Goal: Task Accomplishment & Management: Use online tool/utility

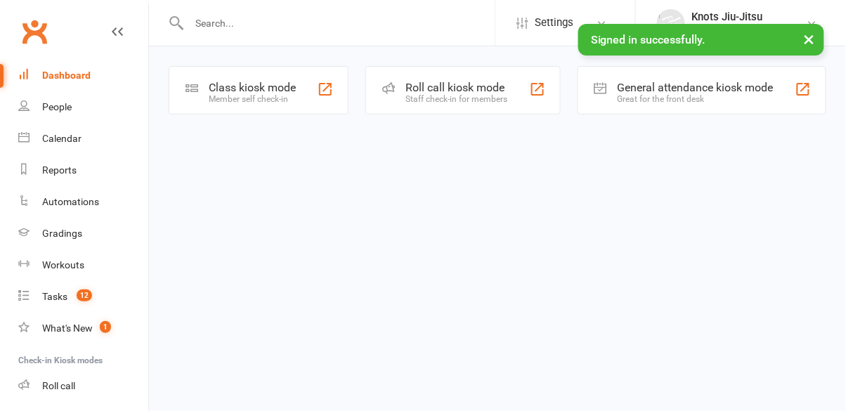
click at [265, 100] on div "Member self check-in" at bounding box center [252, 99] width 87 height 10
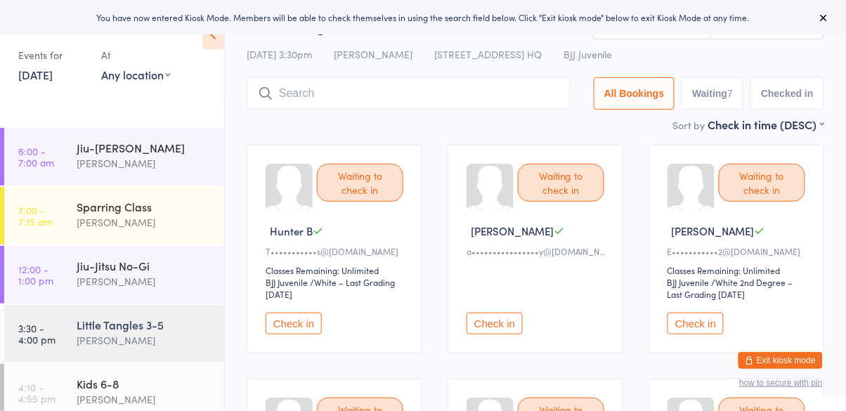
scroll to position [99, 0]
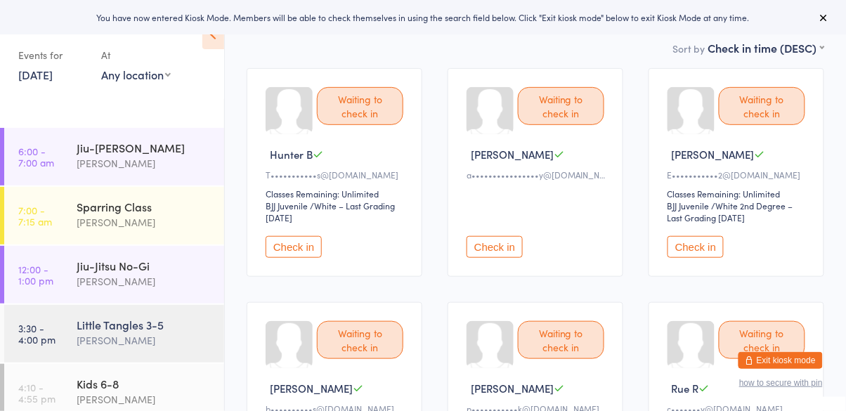
click at [506, 239] on button "Check in" at bounding box center [495, 247] width 56 height 22
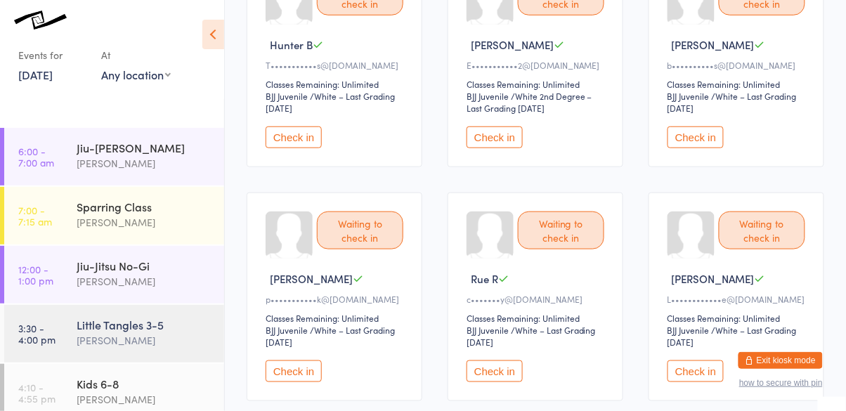
scroll to position [210, 0]
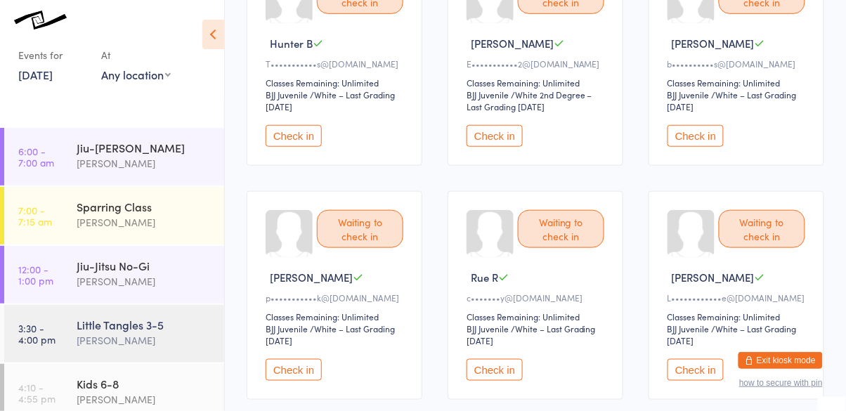
click at [709, 372] on button "Check in" at bounding box center [695, 370] width 56 height 22
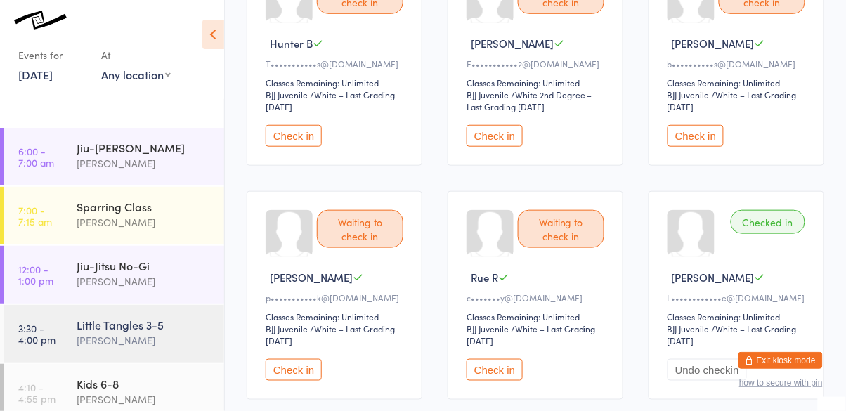
click at [292, 377] on button "Check in" at bounding box center [294, 370] width 56 height 22
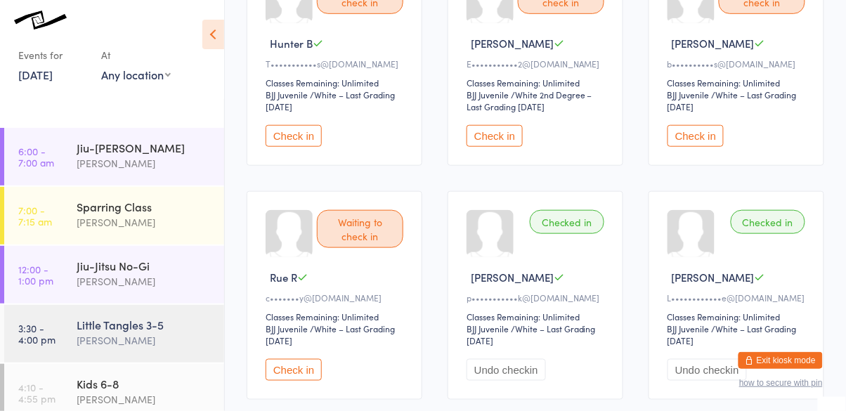
click at [304, 131] on button "Check in" at bounding box center [294, 136] width 56 height 22
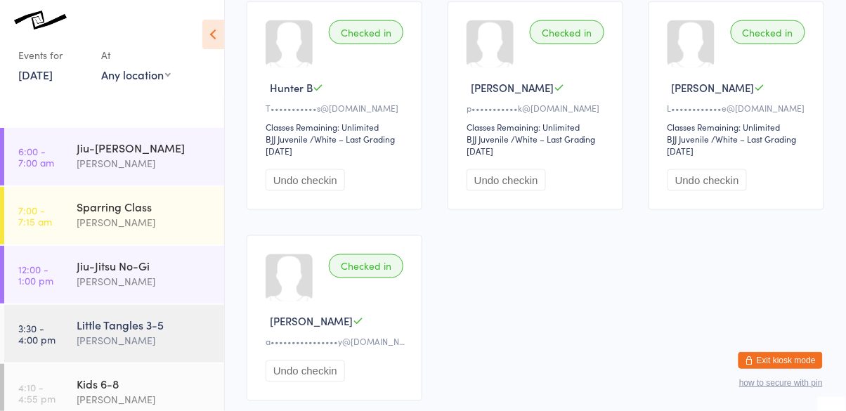
scroll to position [0, 0]
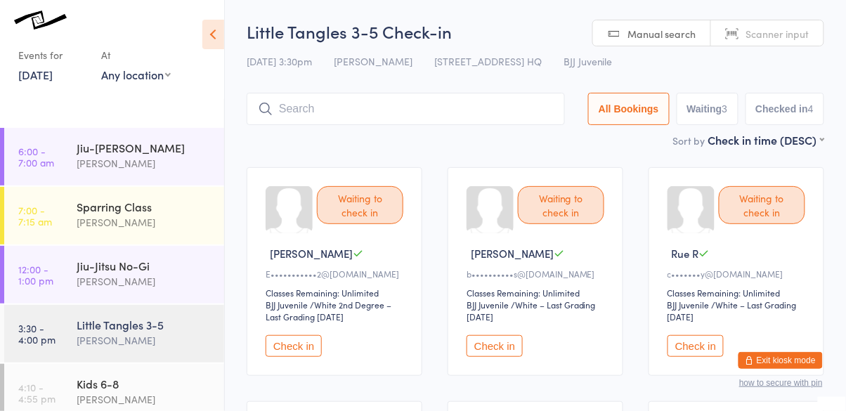
click at [663, 32] on span "Manual search" at bounding box center [662, 34] width 68 height 14
type input "gorkovaoo@"
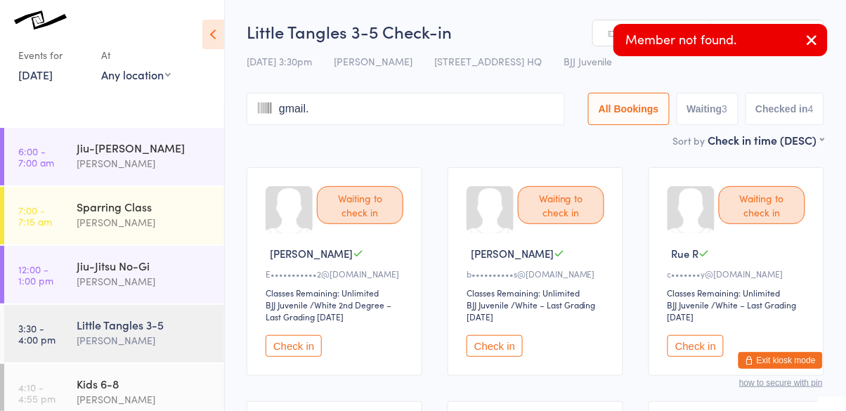
type input "gmail.c"
type input "om"
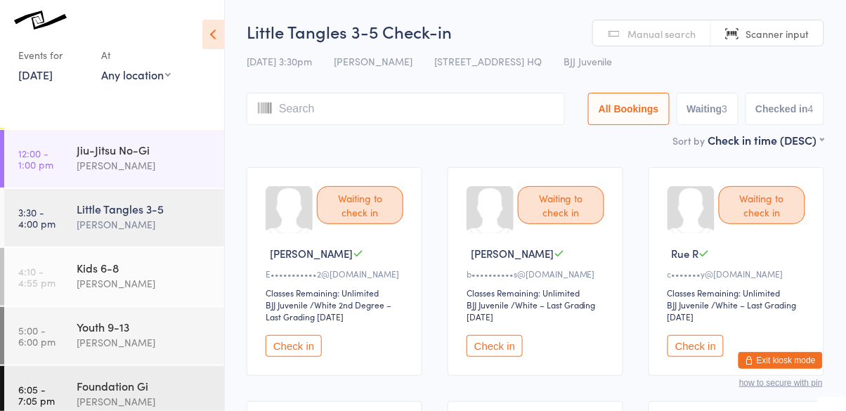
scroll to position [114, 0]
click at [162, 223] on div "Cassio Martins" at bounding box center [145, 226] width 136 height 16
click at [502, 353] on button "Check in" at bounding box center [495, 346] width 56 height 22
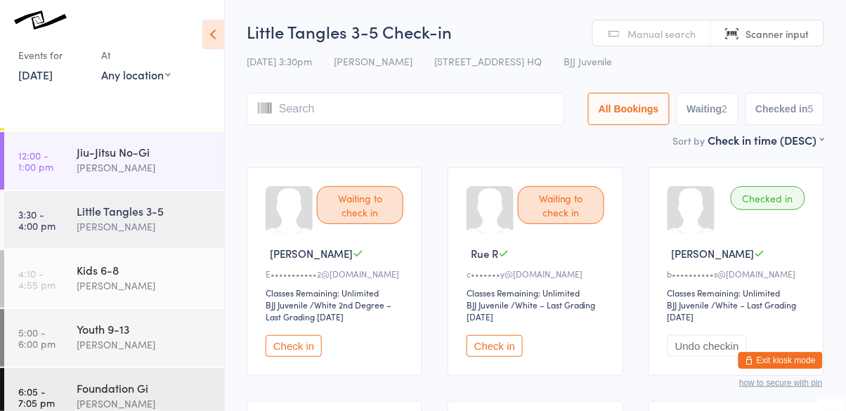
click at [326, 107] on input "search" at bounding box center [406, 109] width 318 height 32
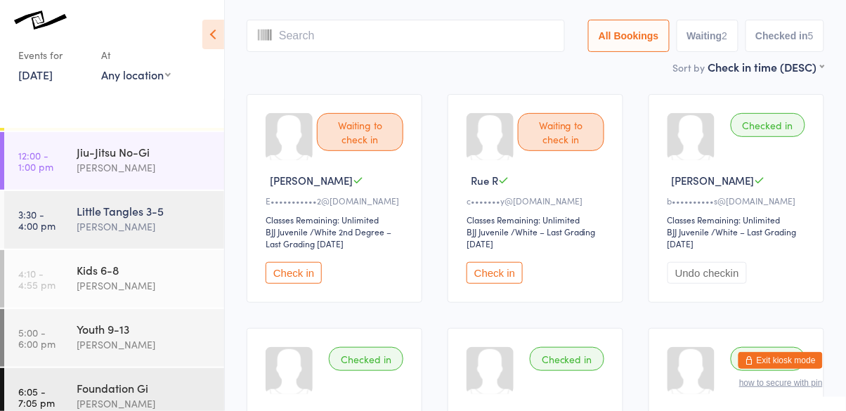
scroll to position [93, 0]
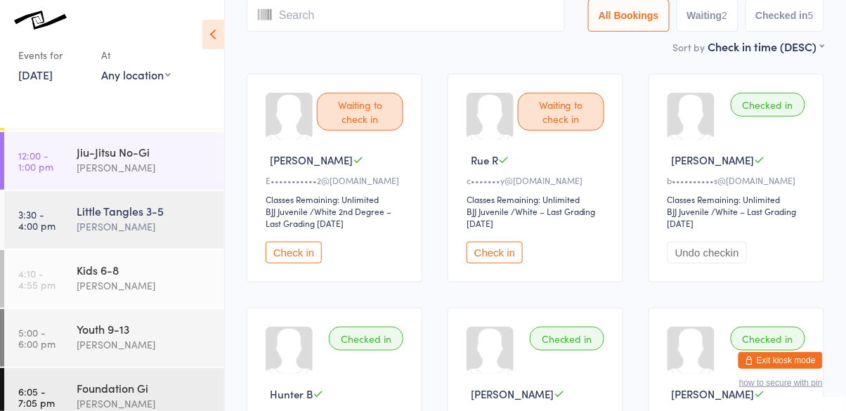
click at [499, 254] on button "Check in" at bounding box center [495, 253] width 56 height 22
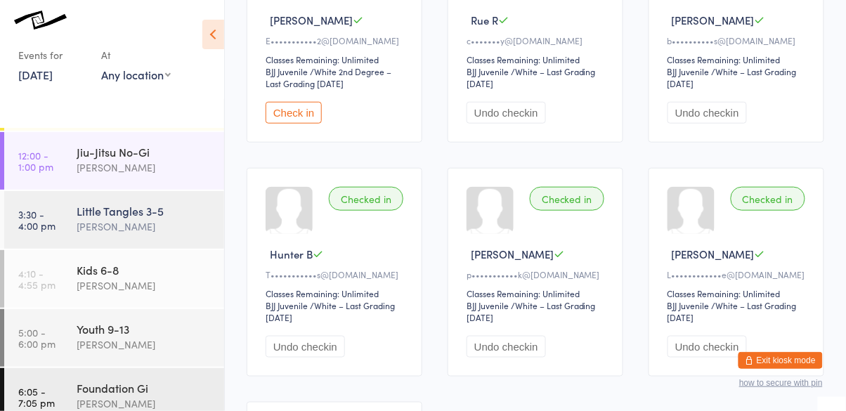
scroll to position [232, 0]
click at [143, 276] on div "Kids 6-8" at bounding box center [145, 269] width 136 height 15
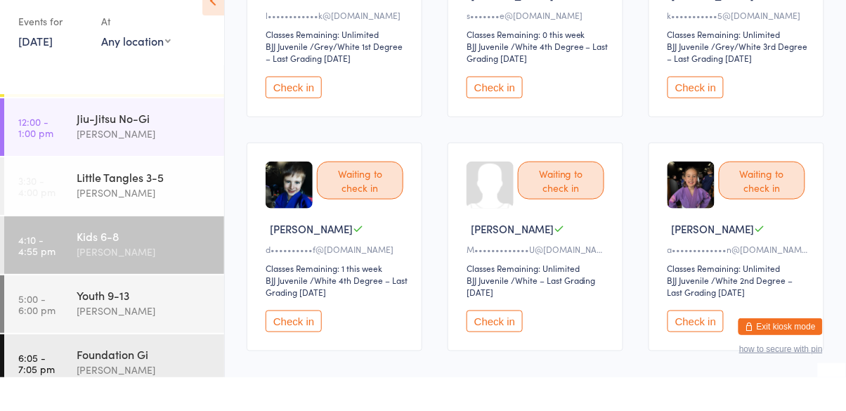
scroll to position [261, 0]
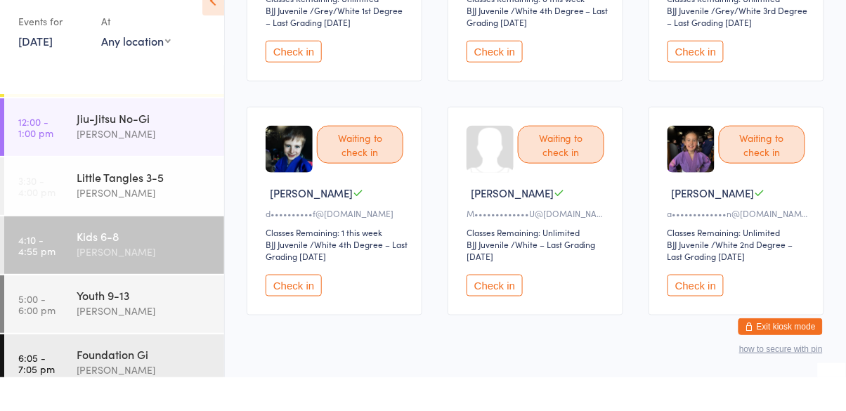
click at [694, 326] on button "Check in" at bounding box center [695, 319] width 56 height 22
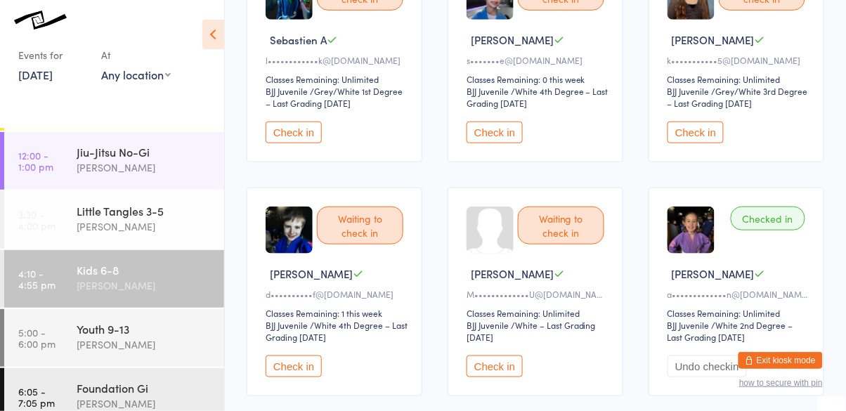
scroll to position [0, 0]
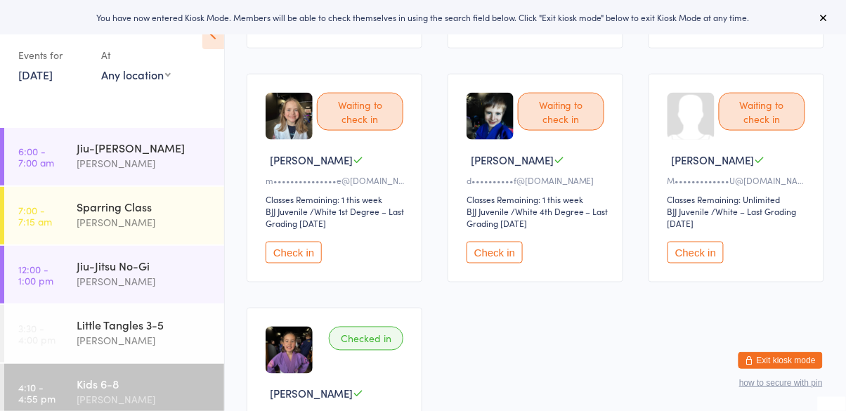
scroll to position [329, 0]
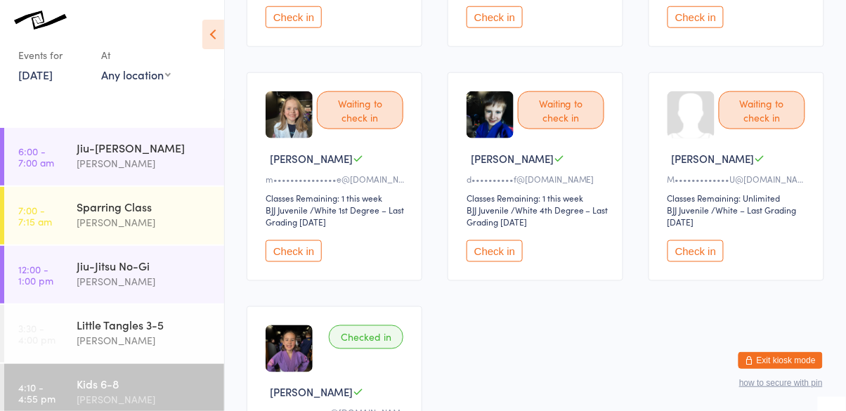
click at [337, 105] on div "Waiting to check in" at bounding box center [360, 110] width 86 height 38
click at [304, 256] on button "Check in" at bounding box center [294, 251] width 56 height 22
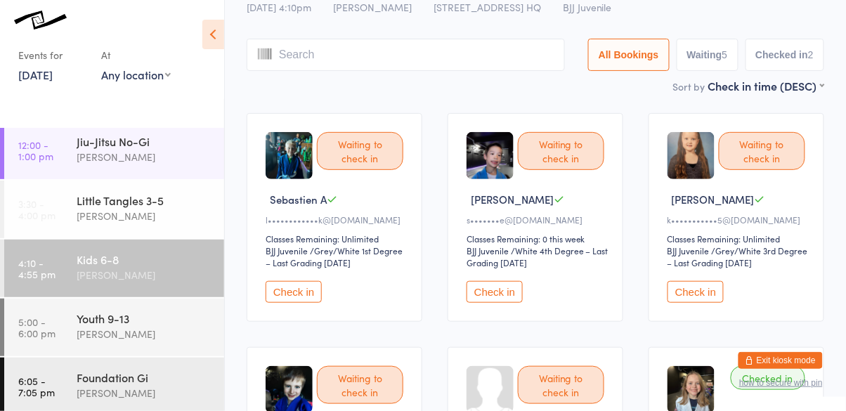
scroll to position [53, 0]
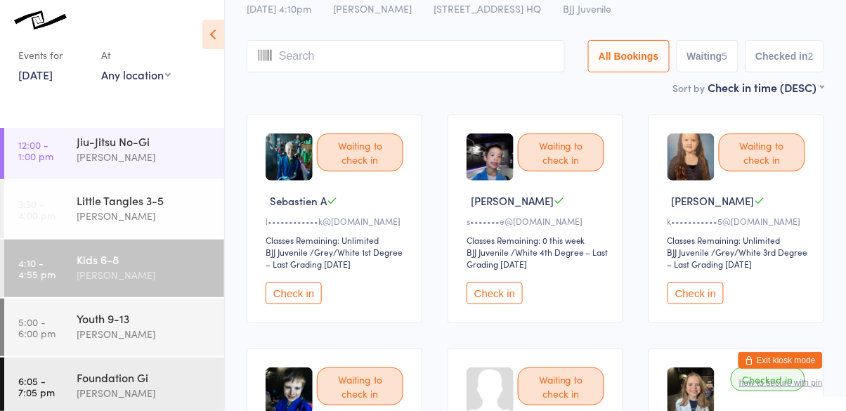
click at [700, 294] on button "Check in" at bounding box center [695, 293] width 56 height 22
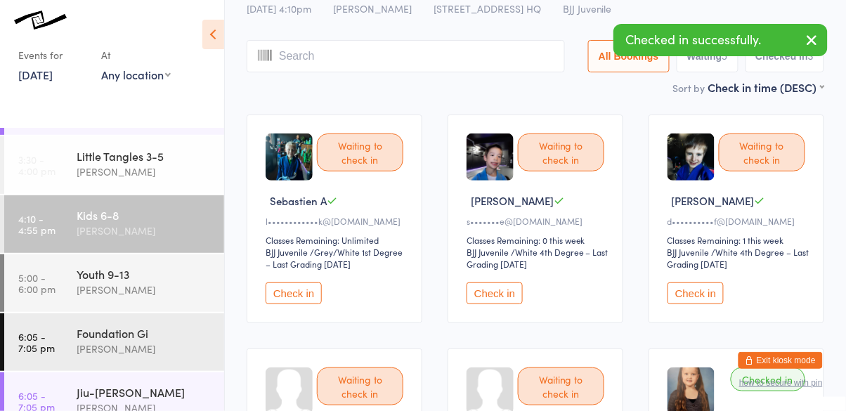
scroll to position [202, 0]
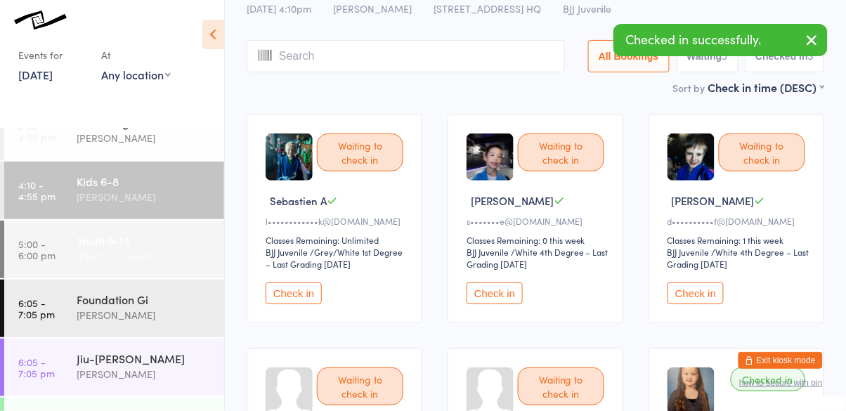
click at [182, 251] on div "Cassio Martins" at bounding box center [145, 256] width 136 height 16
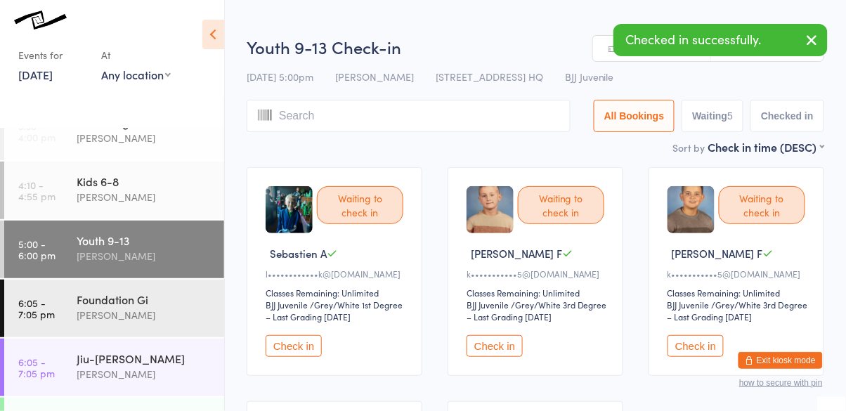
click at [516, 350] on button "Check in" at bounding box center [495, 346] width 56 height 22
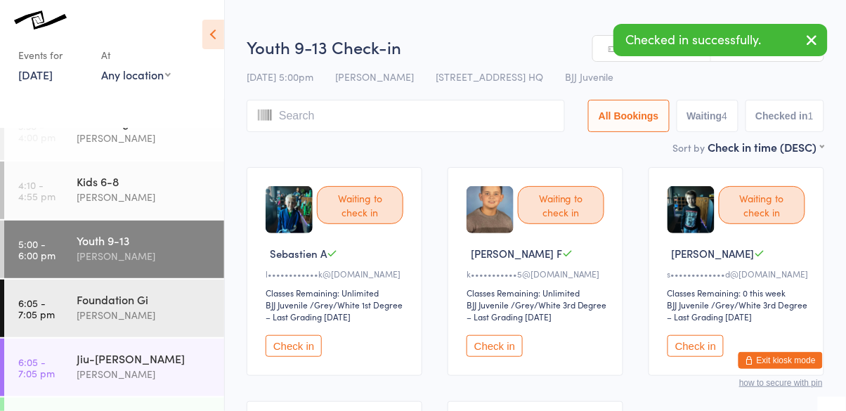
click at [509, 350] on button "Check in" at bounding box center [495, 346] width 56 height 22
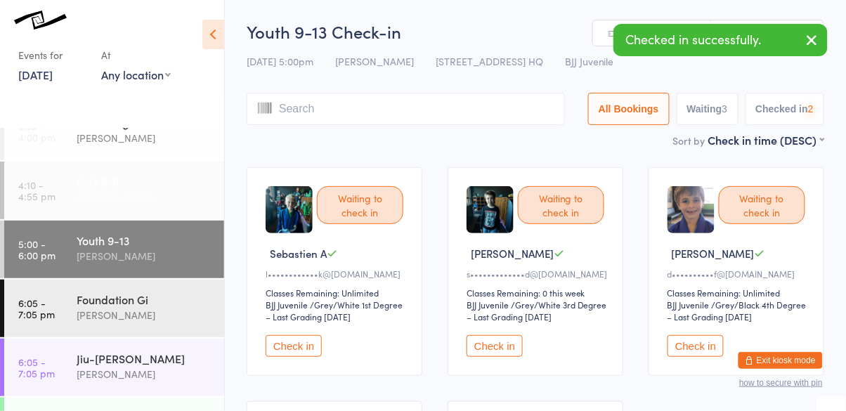
click at [151, 193] on div "Cassio Martins" at bounding box center [145, 197] width 136 height 16
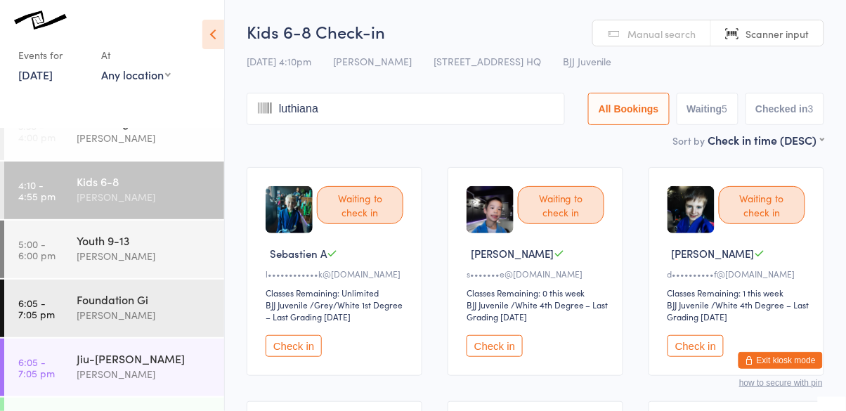
click at [470, 107] on input "luthiana" at bounding box center [406, 109] width 318 height 32
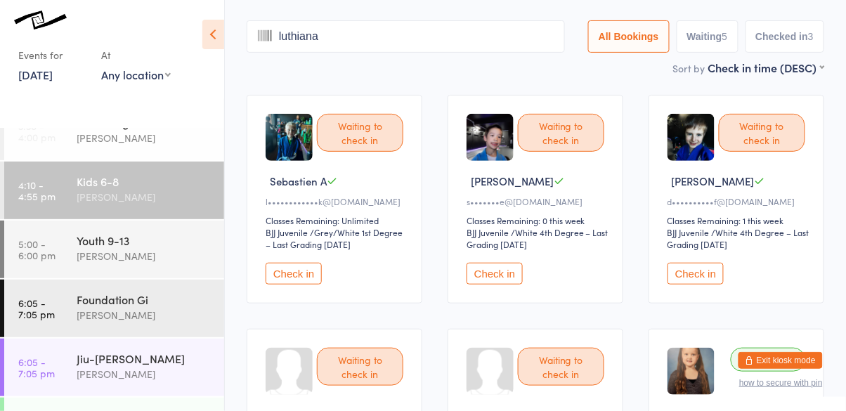
scroll to position [93, 0]
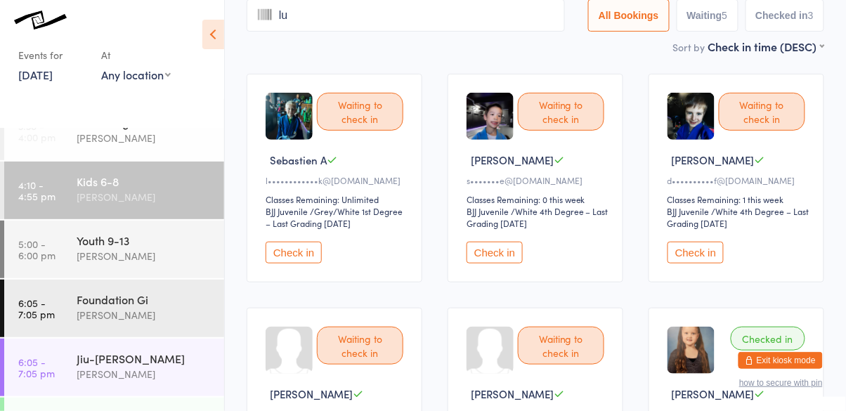
type input "l"
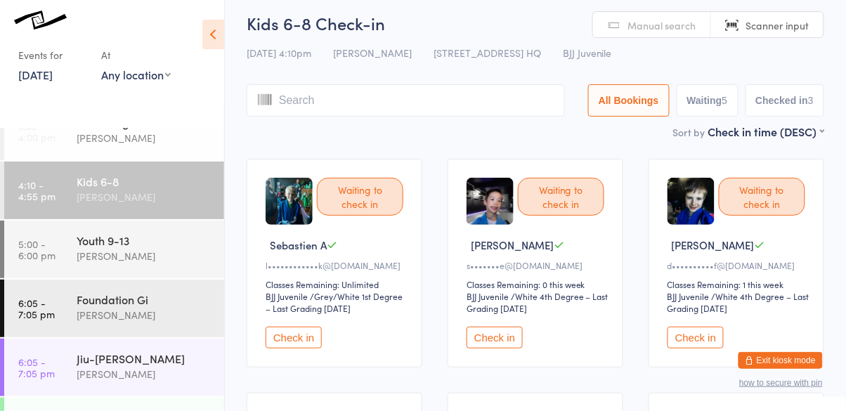
scroll to position [7, 0]
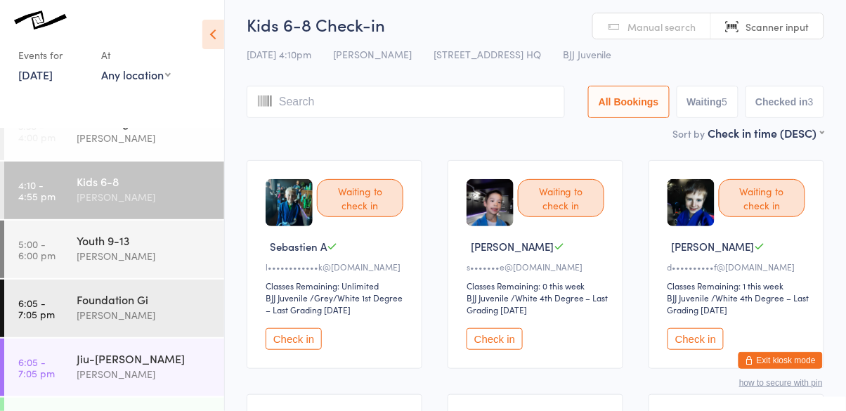
click at [125, 193] on div "Cassio Martins" at bounding box center [145, 197] width 136 height 16
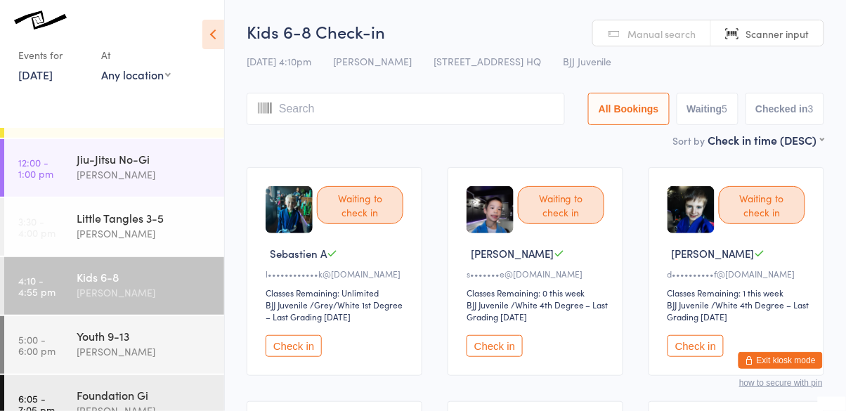
scroll to position [98, 0]
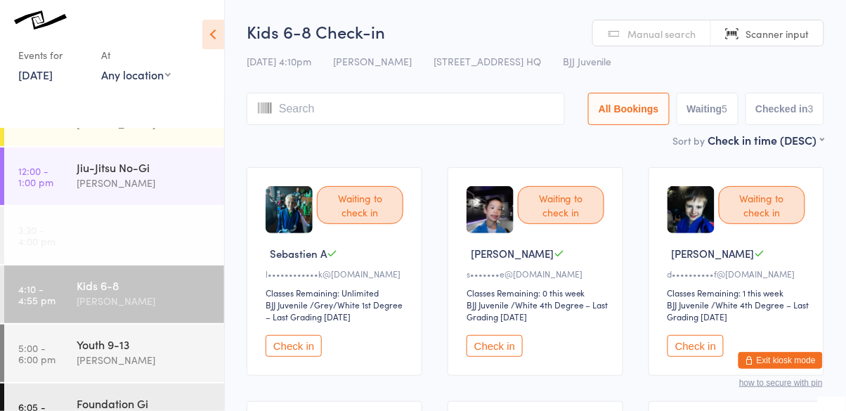
click at [143, 232] on div "Little Tangles 3-5" at bounding box center [145, 225] width 136 height 15
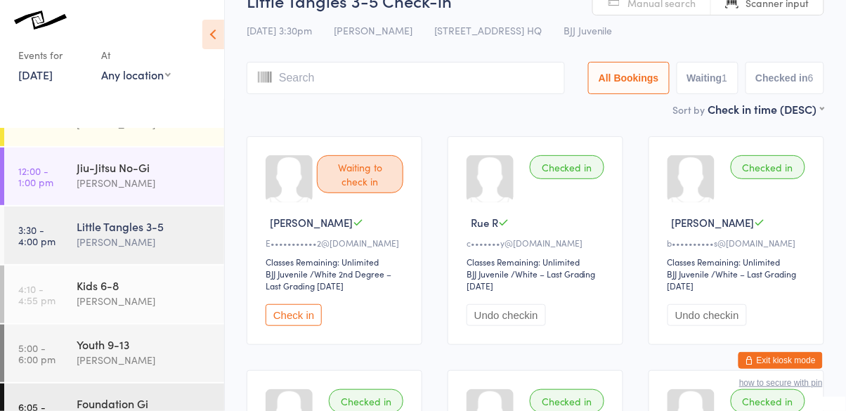
scroll to position [26, 0]
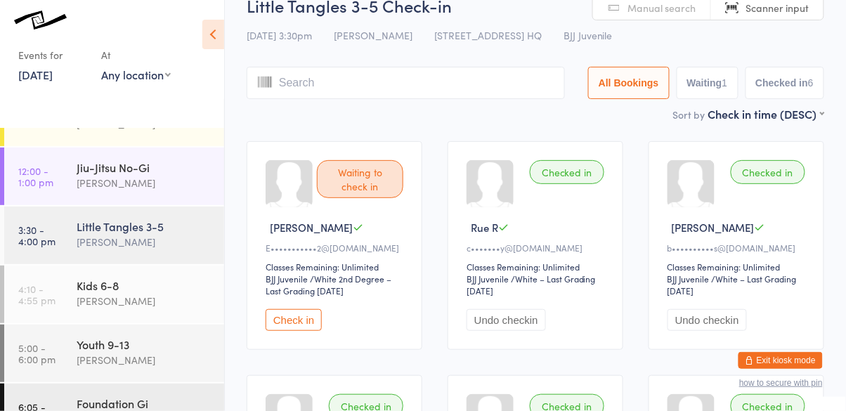
click at [299, 327] on button "Check in" at bounding box center [294, 320] width 56 height 22
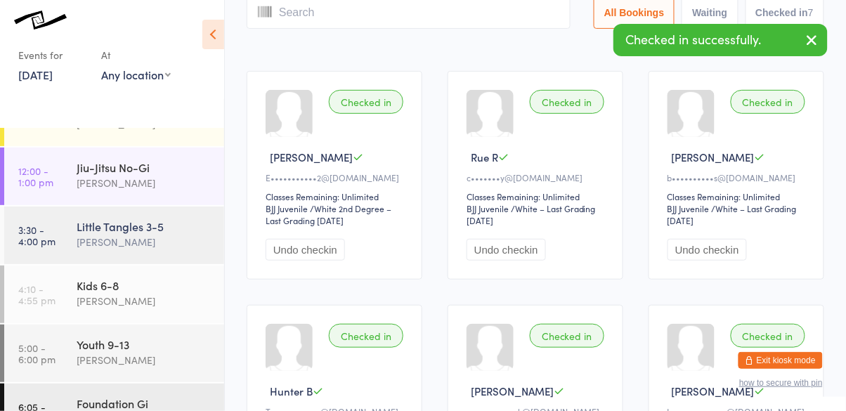
scroll to position [0, 0]
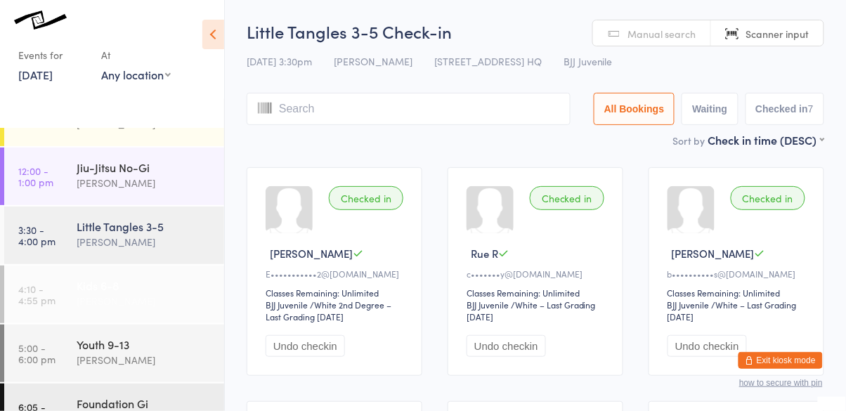
click at [122, 311] on div "Kids 6-8 Cassio Martins" at bounding box center [151, 294] width 148 height 56
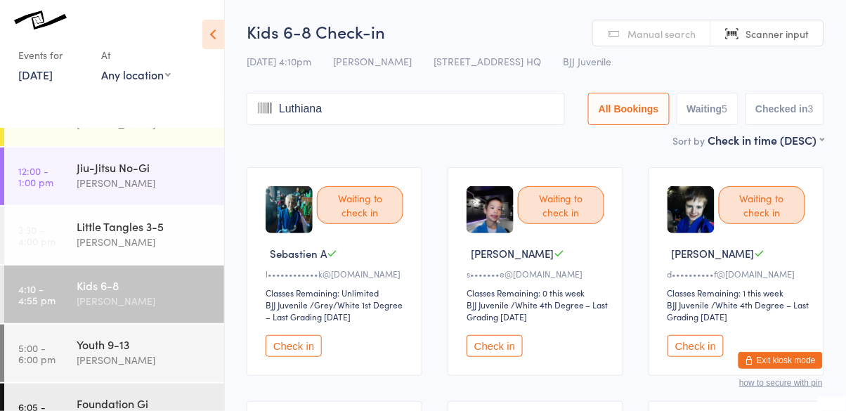
type input "Luthiana T"
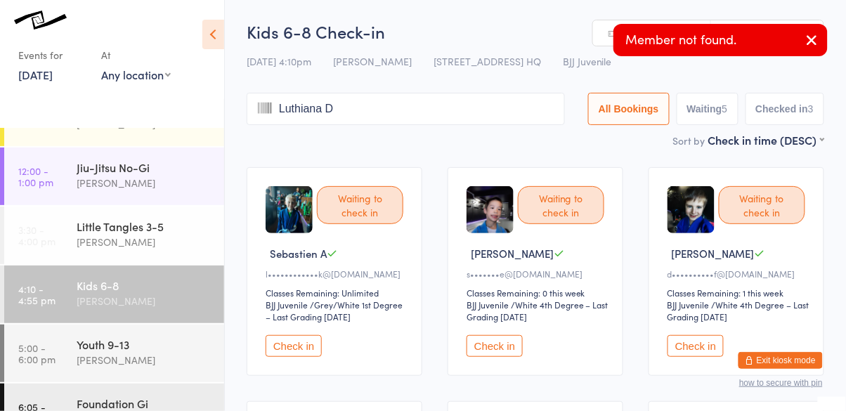
type input "Luthiana Da"
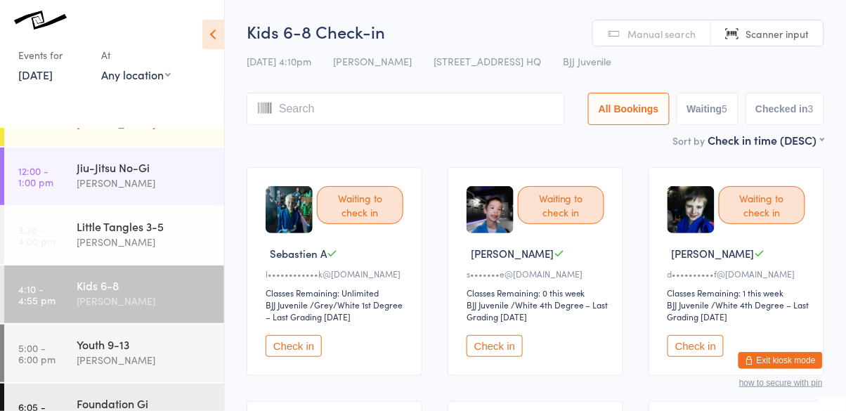
type input "v"
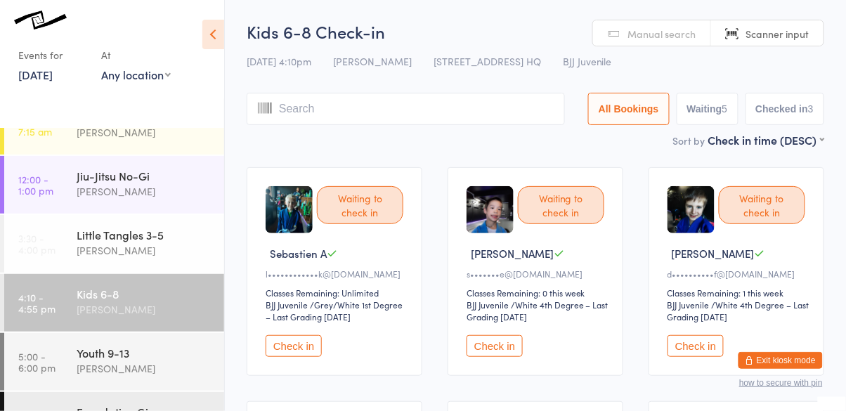
scroll to position [84, 0]
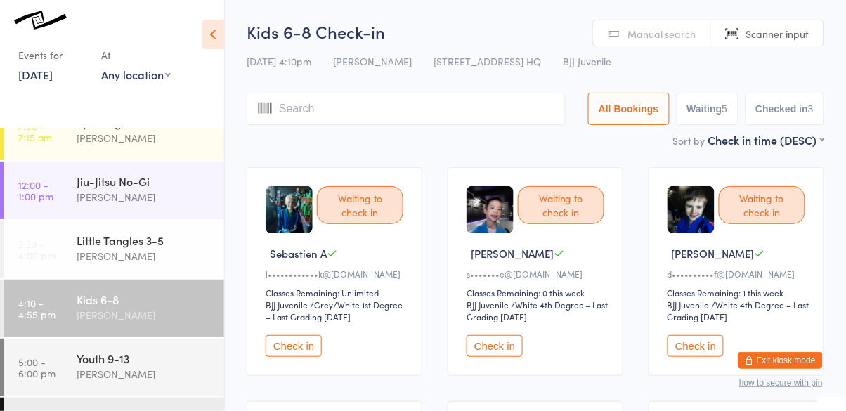
click at [356, 107] on input "search" at bounding box center [406, 109] width 318 height 32
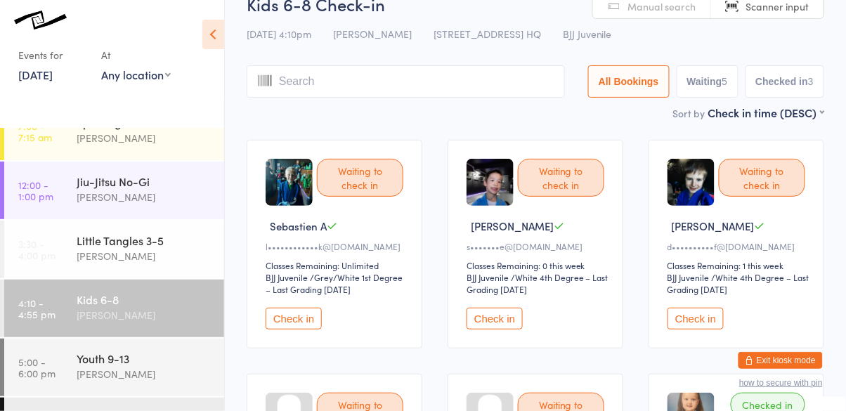
scroll to position [93, 0]
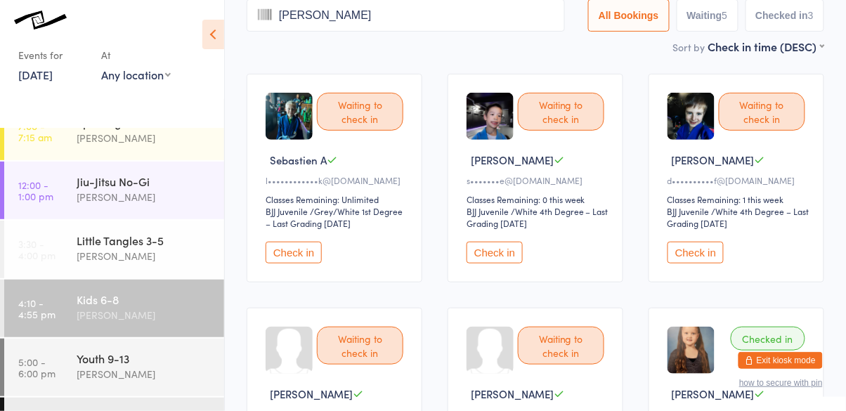
type input "aekansh"
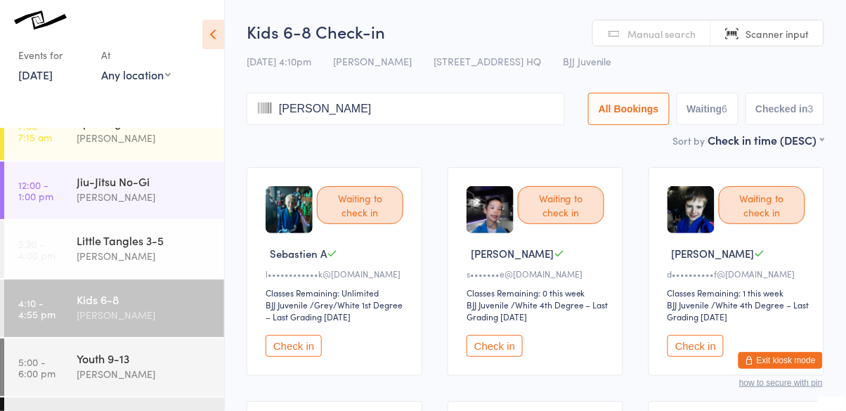
type input "aekansh"
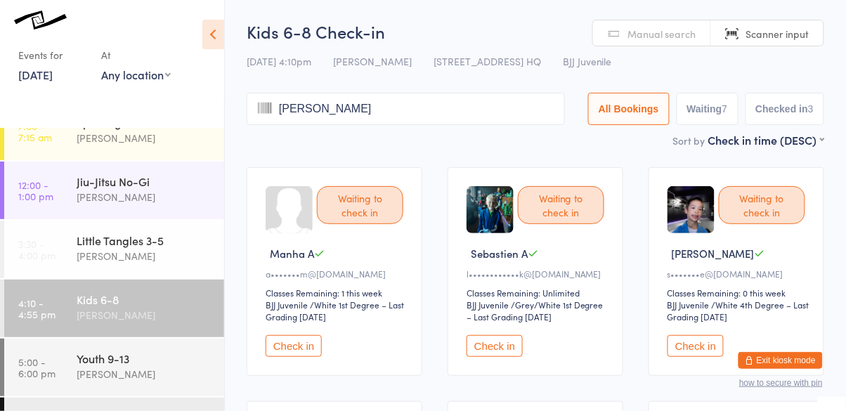
type input "aekansh"
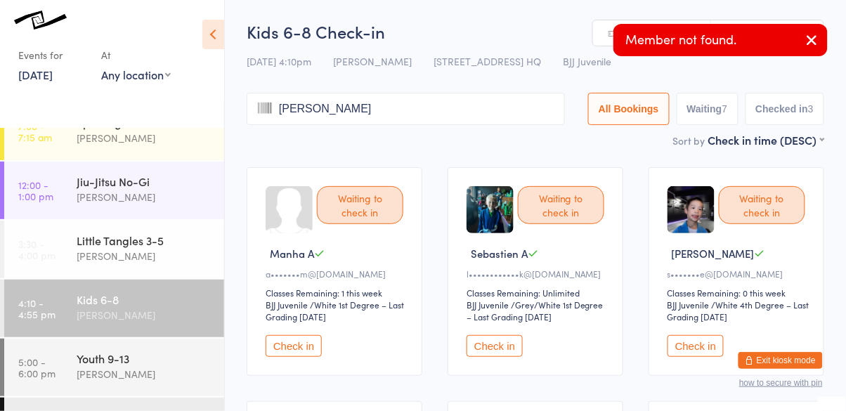
type input "aekansh"
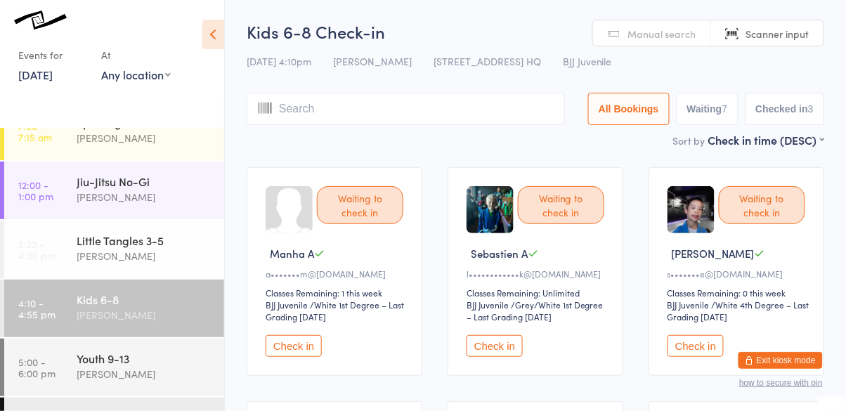
click at [500, 348] on button "Check in" at bounding box center [495, 346] width 56 height 22
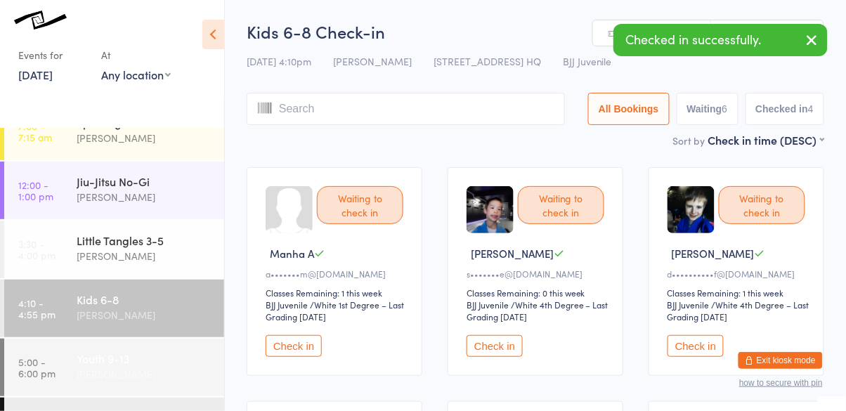
click at [132, 364] on div "Youth 9-13" at bounding box center [145, 358] width 136 height 15
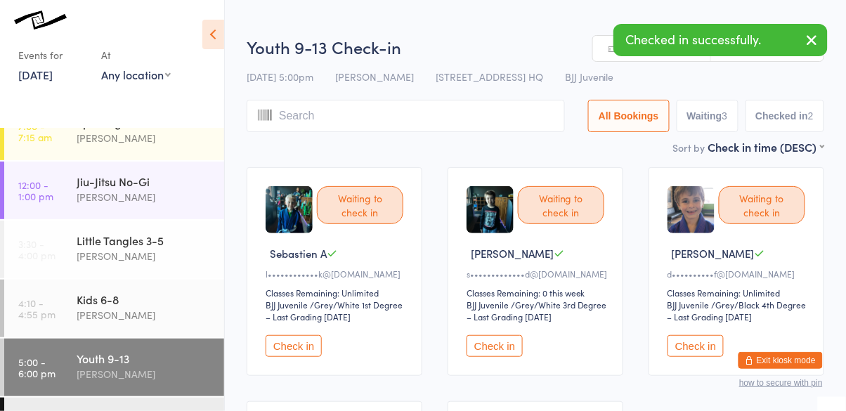
click at [309, 339] on button "Check in" at bounding box center [294, 346] width 56 height 22
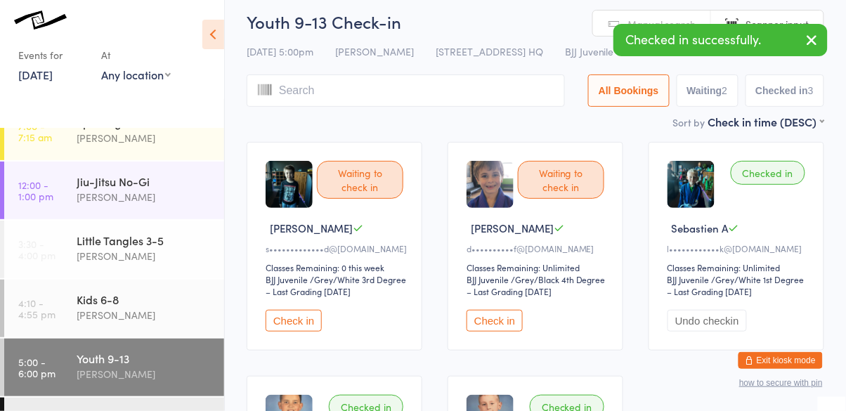
scroll to position [27, 0]
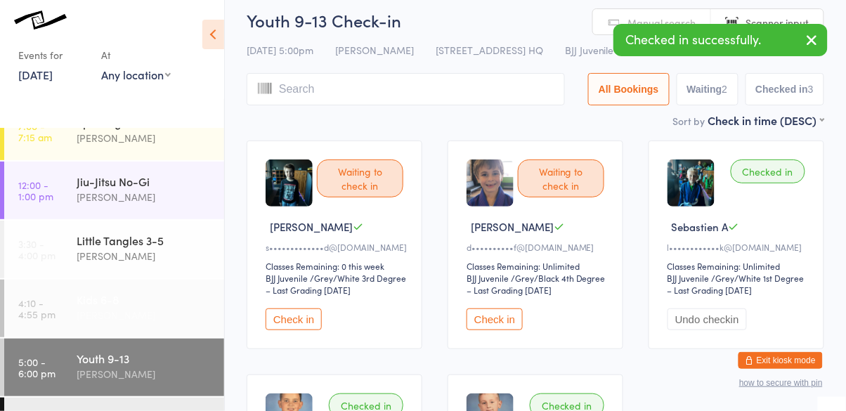
click at [114, 310] on div "Cassio Martins" at bounding box center [145, 315] width 136 height 16
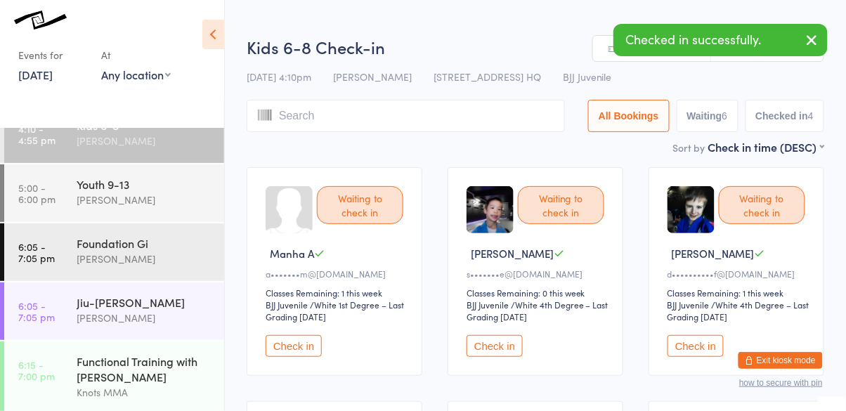
scroll to position [264, 0]
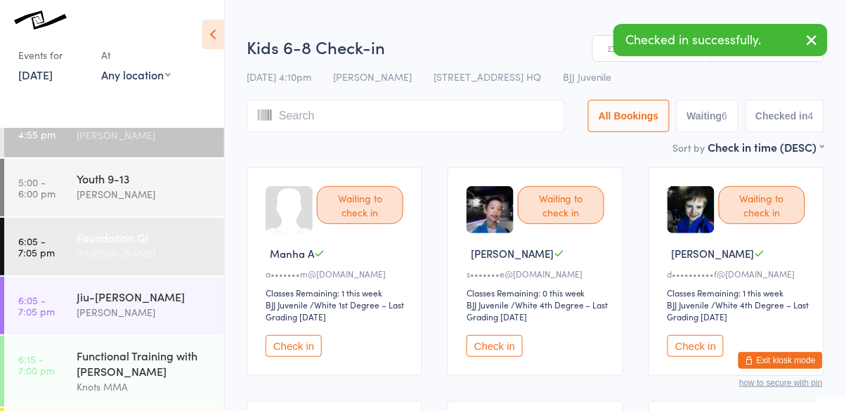
click at [117, 243] on div "Foundation Gi" at bounding box center [145, 237] width 136 height 15
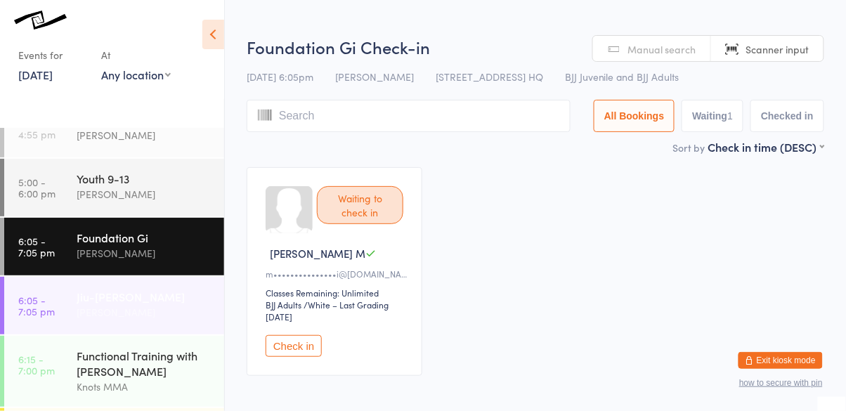
click at [130, 303] on div "Jiu-Jitsu Gi" at bounding box center [145, 296] width 136 height 15
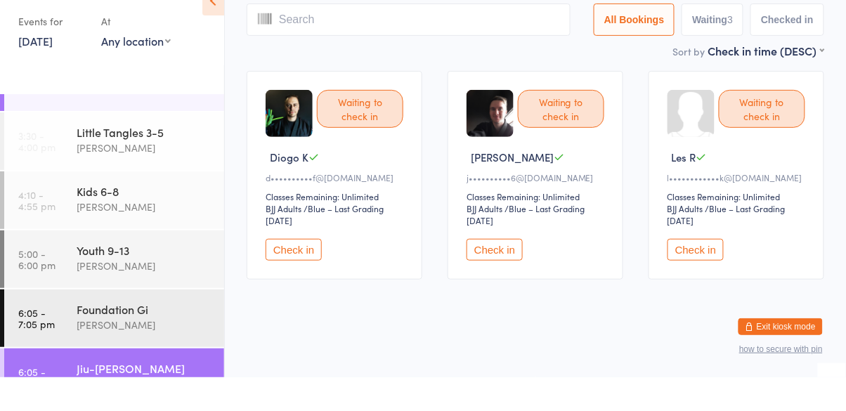
scroll to position [129, 0]
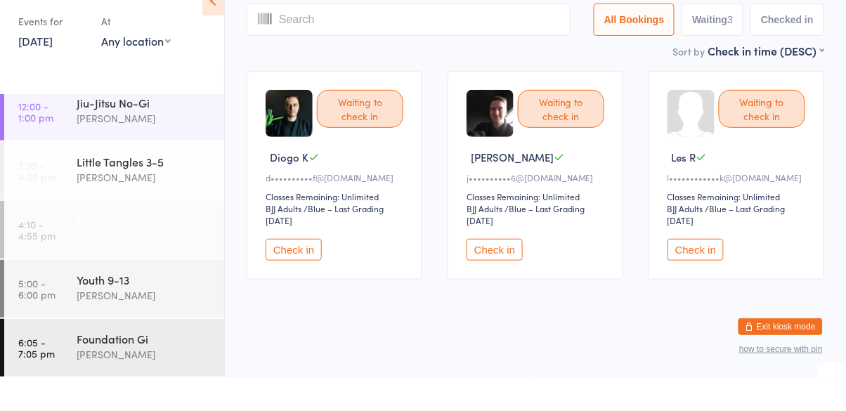
click at [86, 249] on div "Kids 6-8" at bounding box center [145, 254] width 136 height 15
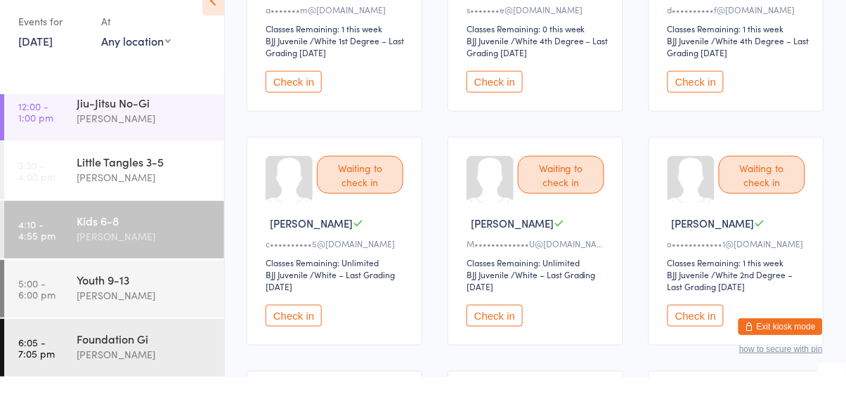
scroll to position [231, 0]
click at [513, 351] on button "Check in" at bounding box center [495, 349] width 56 height 22
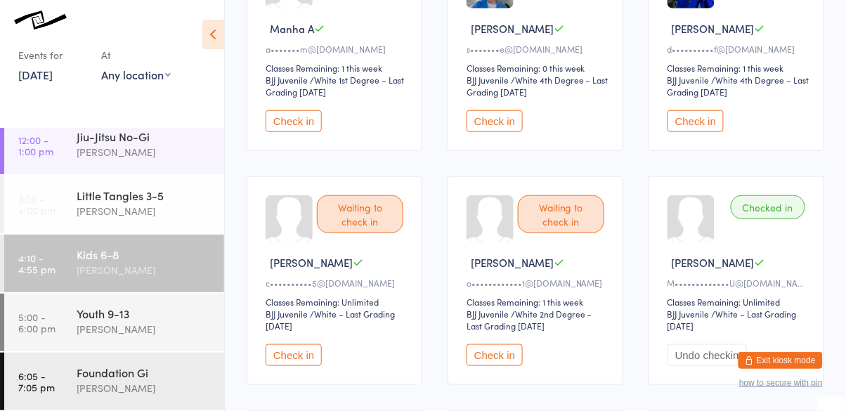
scroll to position [0, 0]
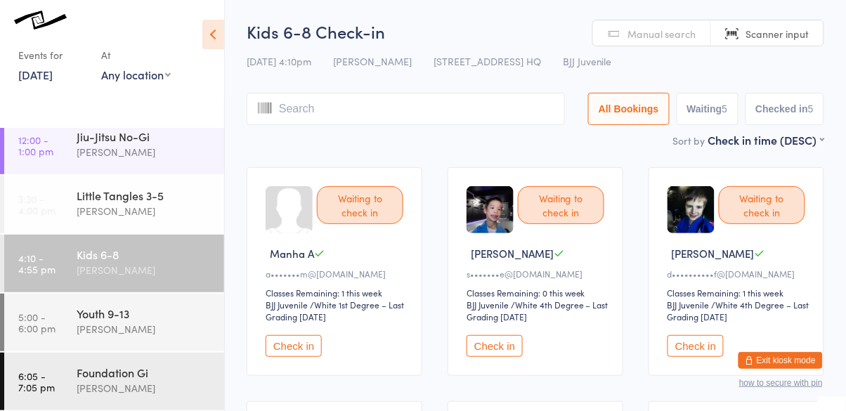
click at [516, 113] on input "search" at bounding box center [406, 109] width 318 height 32
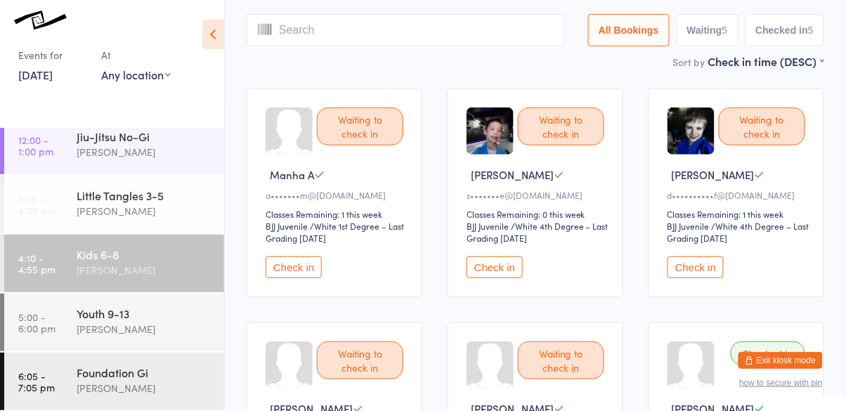
scroll to position [93, 0]
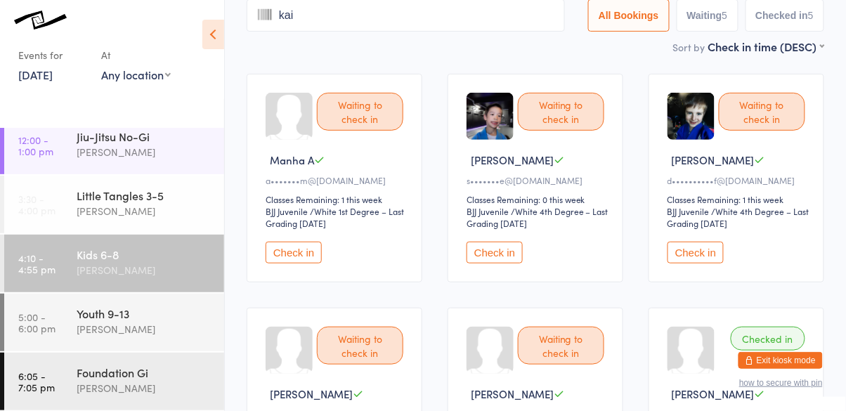
type input "kai"
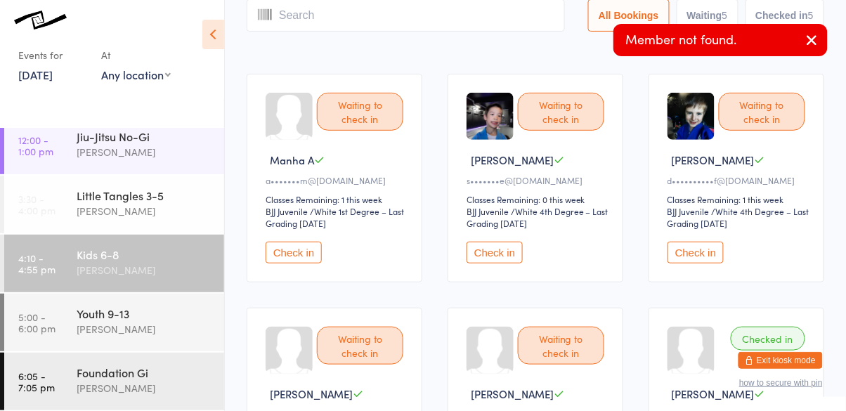
scroll to position [0, 0]
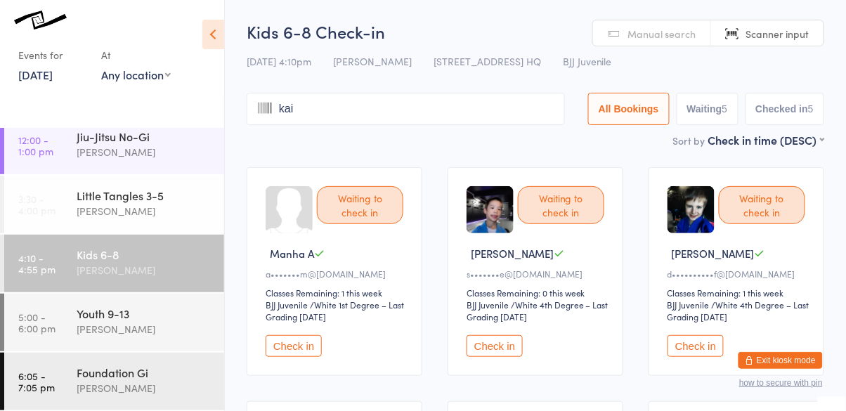
type input "kai"
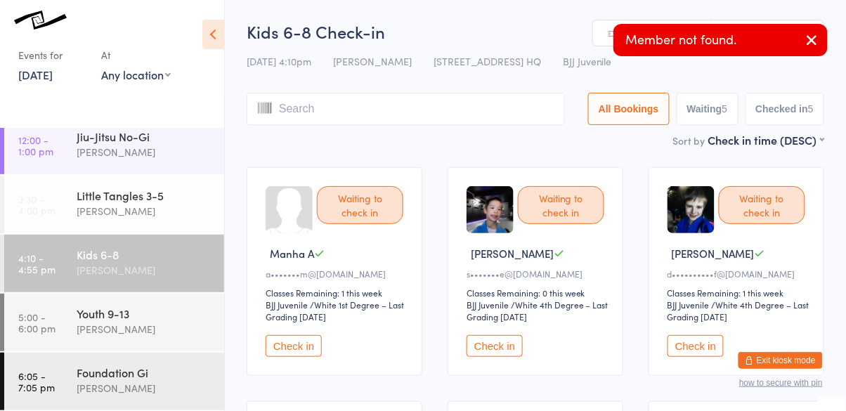
type input "d"
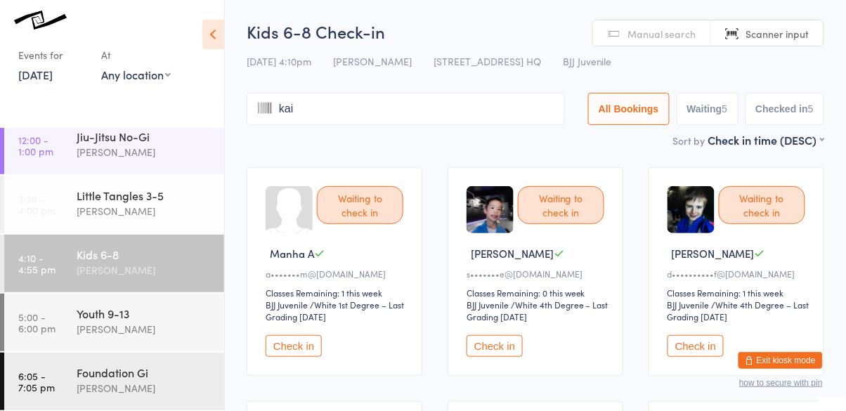
type input "kai"
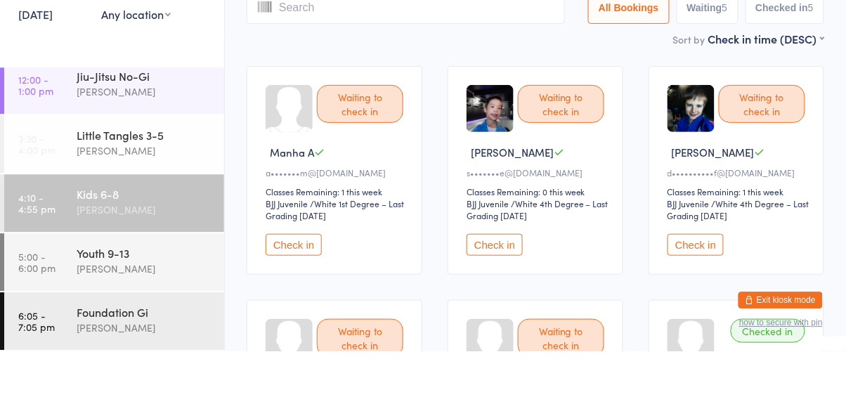
scroll to position [42, 0]
click at [159, 321] on div "Cassio Martins" at bounding box center [145, 329] width 136 height 16
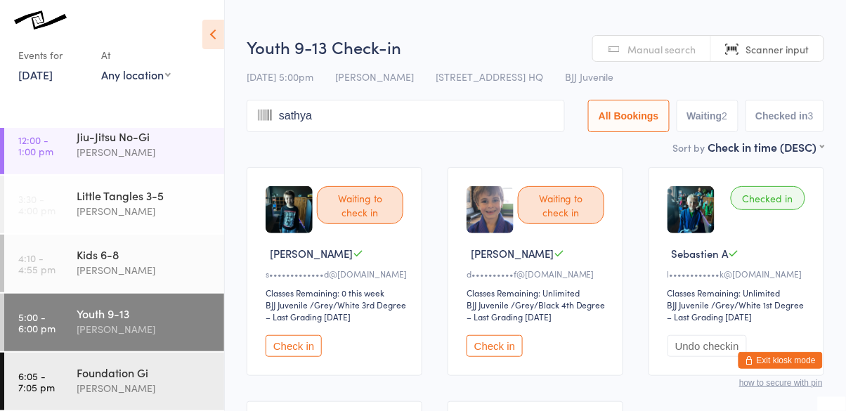
type input "sathya"
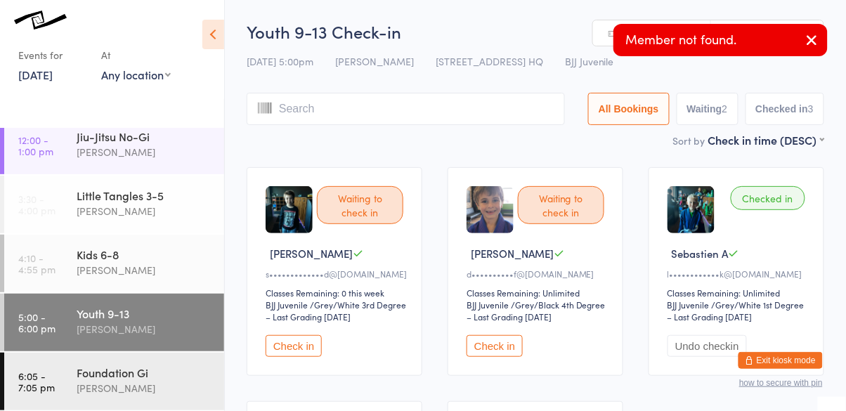
click at [421, 124] on input "search" at bounding box center [406, 109] width 318 height 32
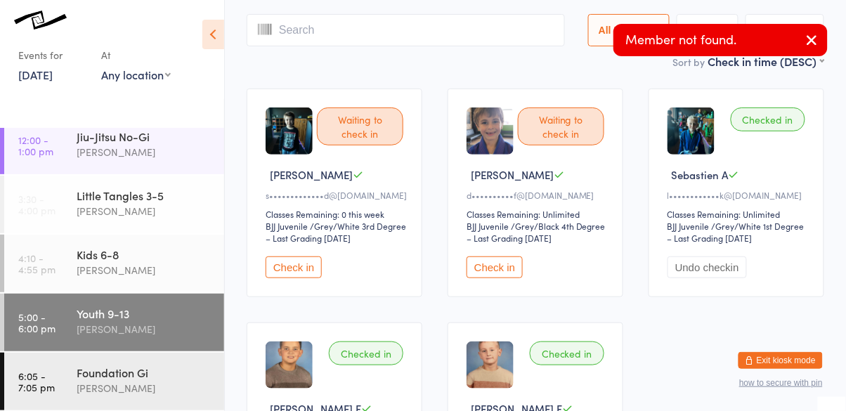
scroll to position [93, 0]
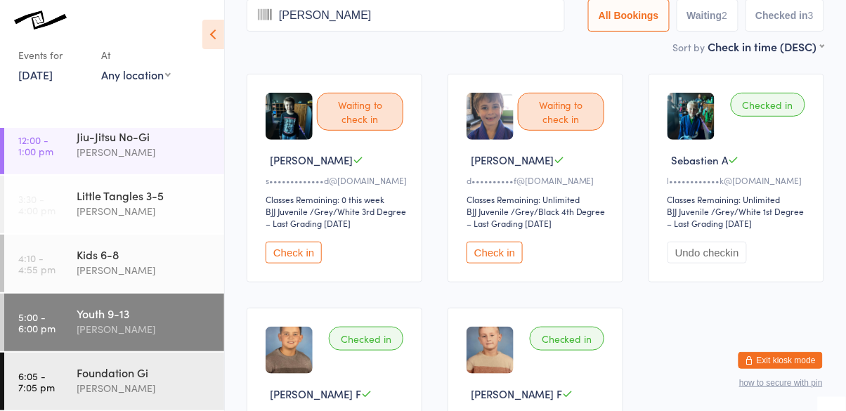
type input "Sathya"
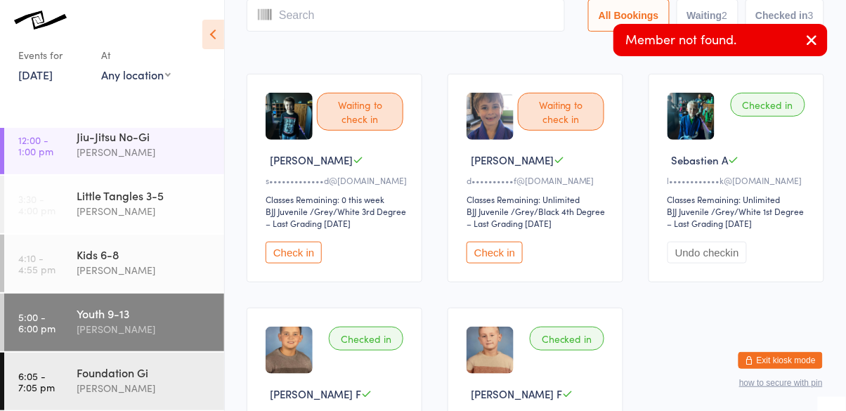
scroll to position [0, 0]
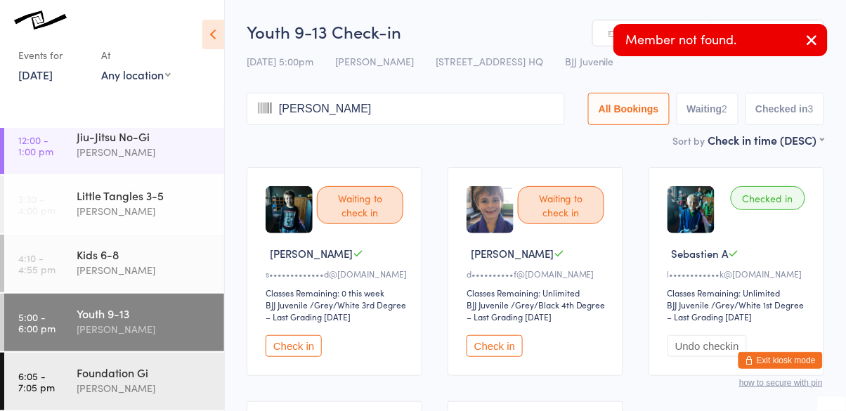
type input "Sathya"
click at [455, 112] on input "search" at bounding box center [406, 109] width 318 height 32
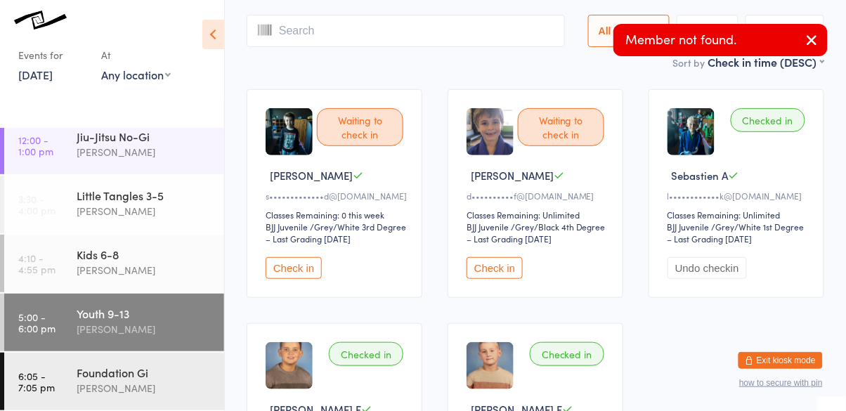
scroll to position [93, 0]
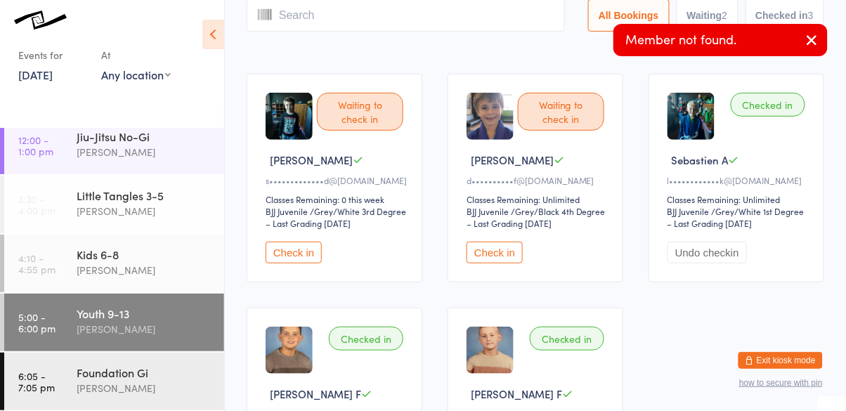
type input "s"
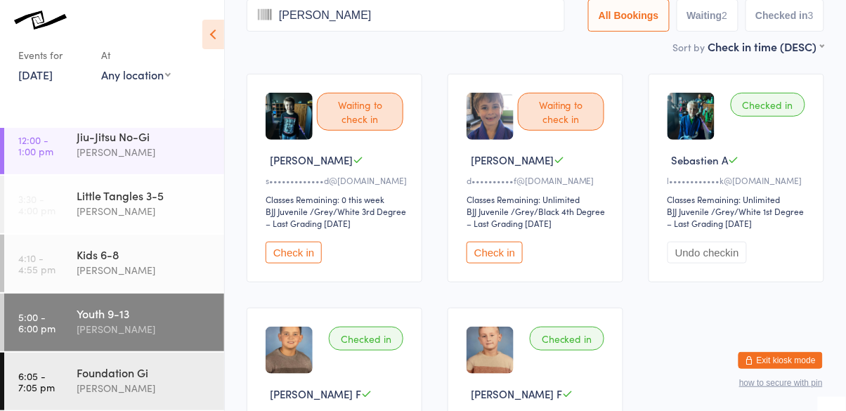
type input "Sathya s"
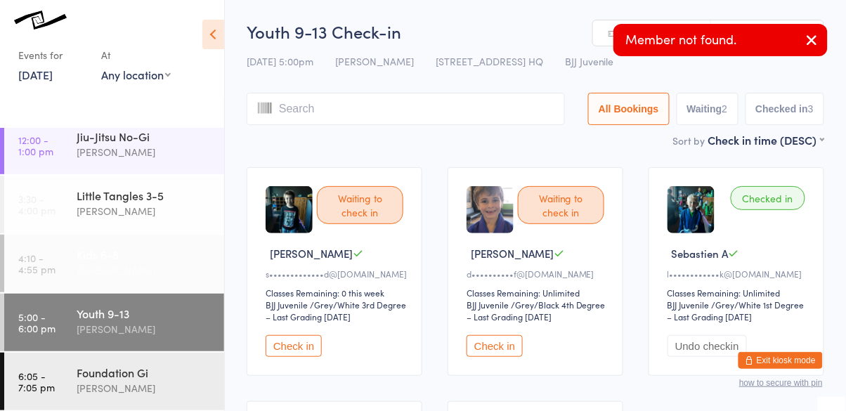
click at [133, 278] on div "Cassio Martins" at bounding box center [145, 270] width 136 height 16
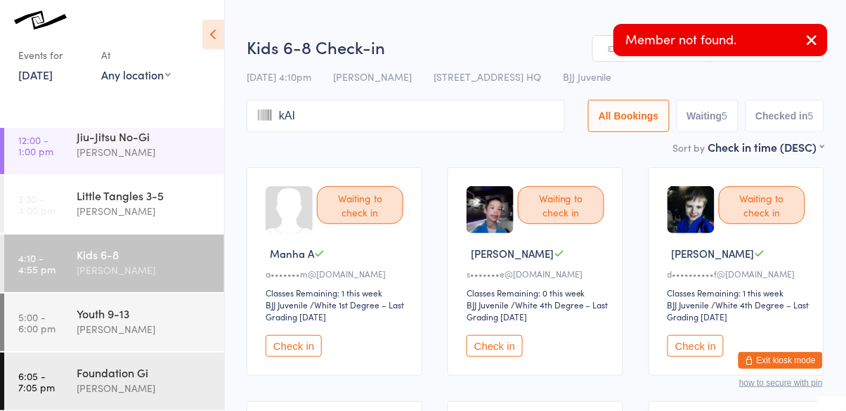
type input "kai"
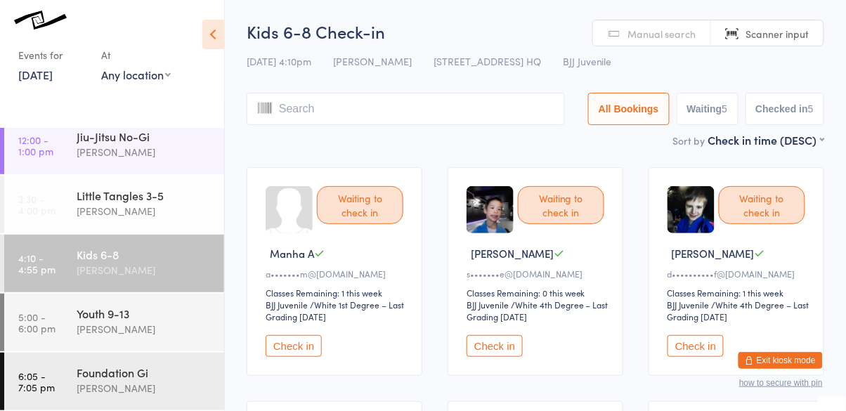
type input "E"
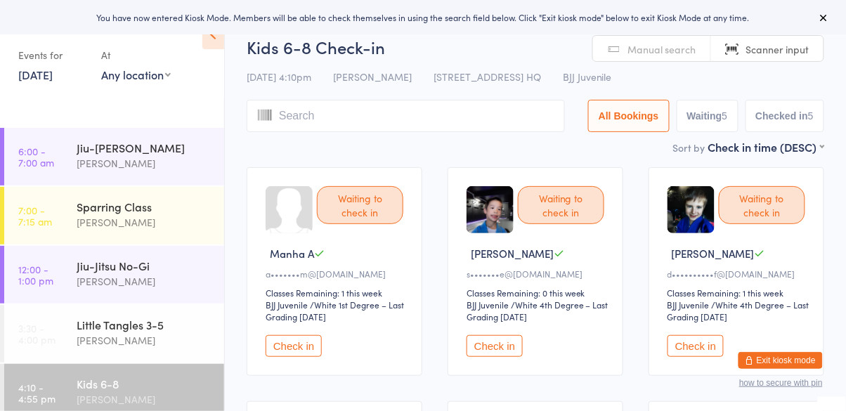
click at [89, 393] on div "[PERSON_NAME]" at bounding box center [145, 399] width 136 height 16
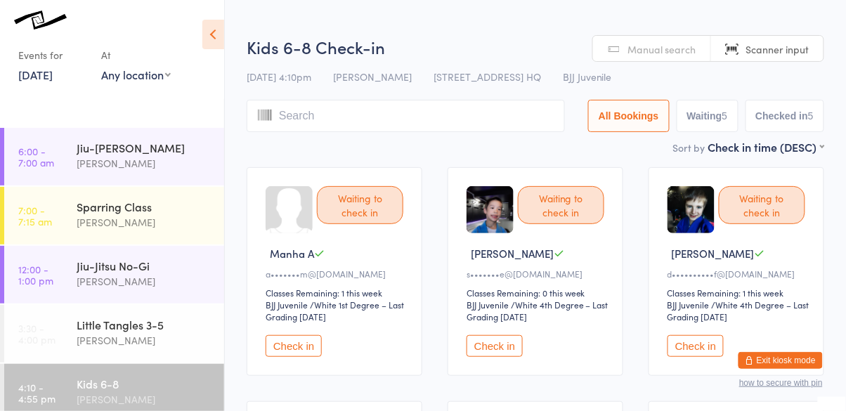
click at [296, 117] on input "search" at bounding box center [406, 116] width 318 height 32
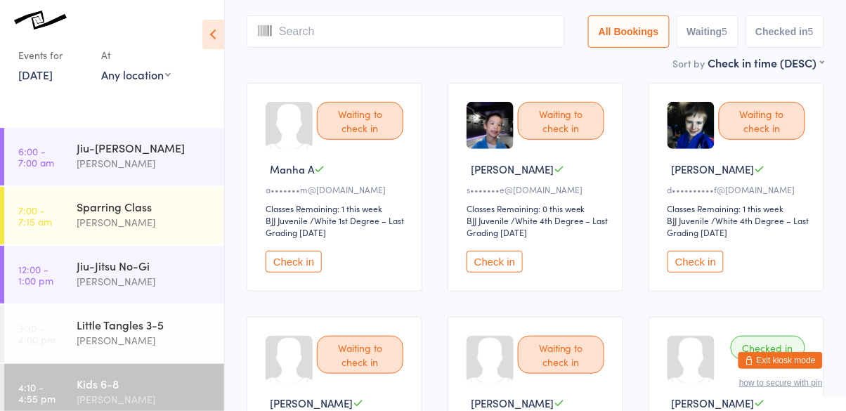
scroll to position [100, 0]
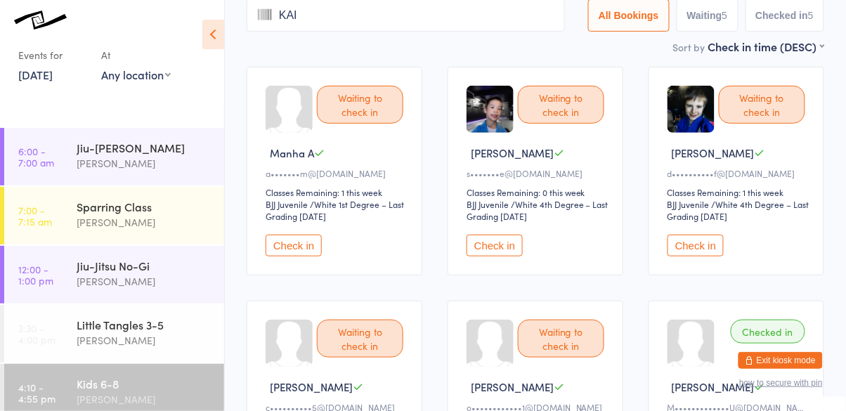
type input "KAI"
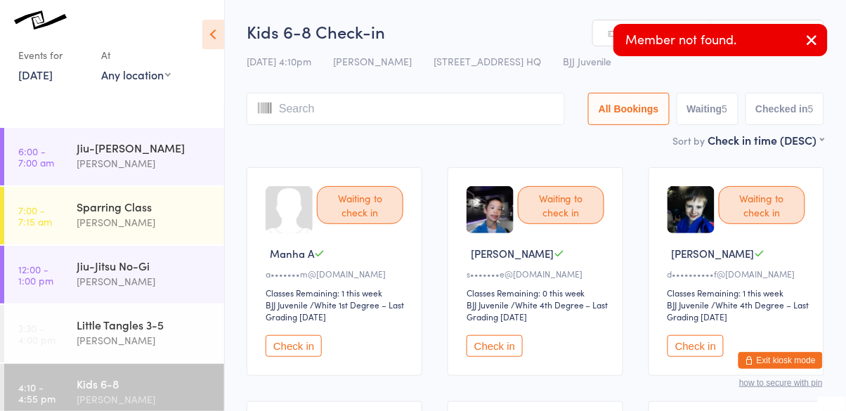
type input "kai"
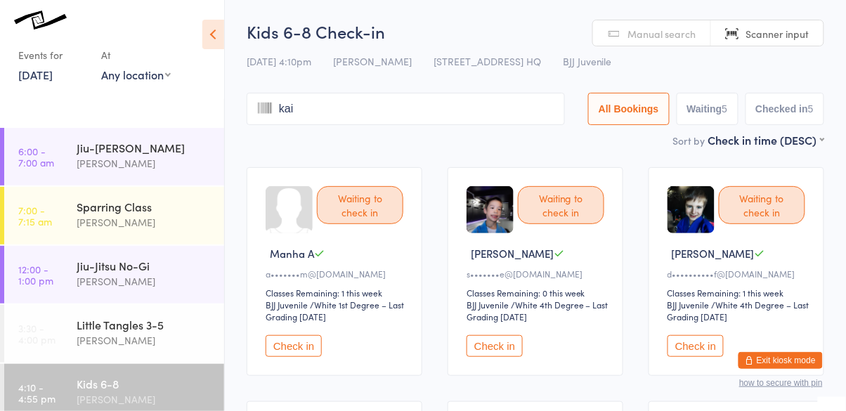
type input "kai"
click at [599, 35] on link "Manual search" at bounding box center [652, 33] width 118 height 27
type input "kai"
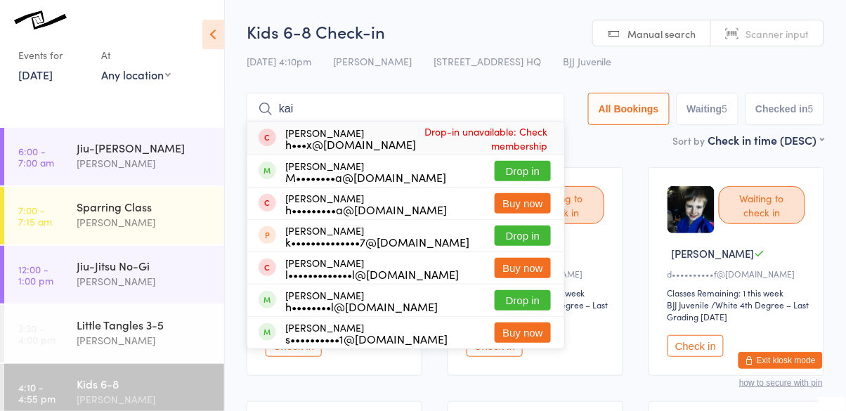
click at [537, 174] on button "Drop in" at bounding box center [523, 171] width 56 height 20
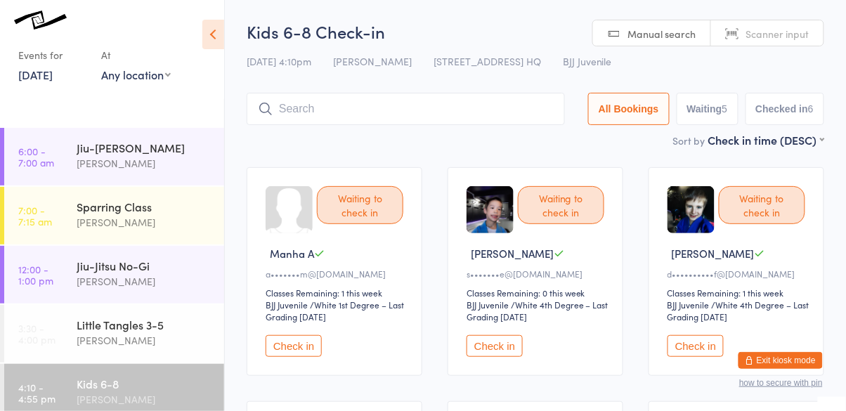
click at [294, 346] on button "Check in" at bounding box center [294, 346] width 56 height 22
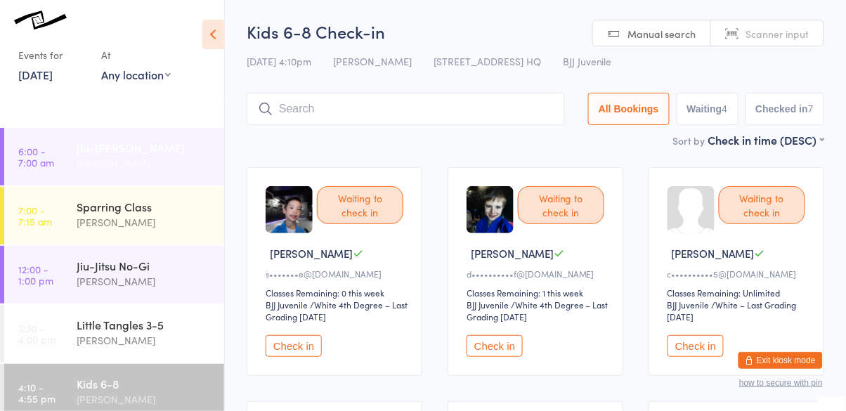
click at [99, 150] on div "Jiu-[PERSON_NAME]" at bounding box center [145, 147] width 136 height 15
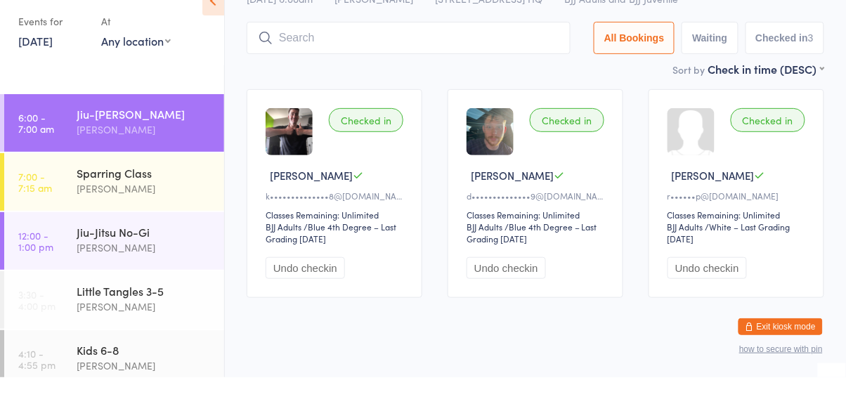
scroll to position [63, 0]
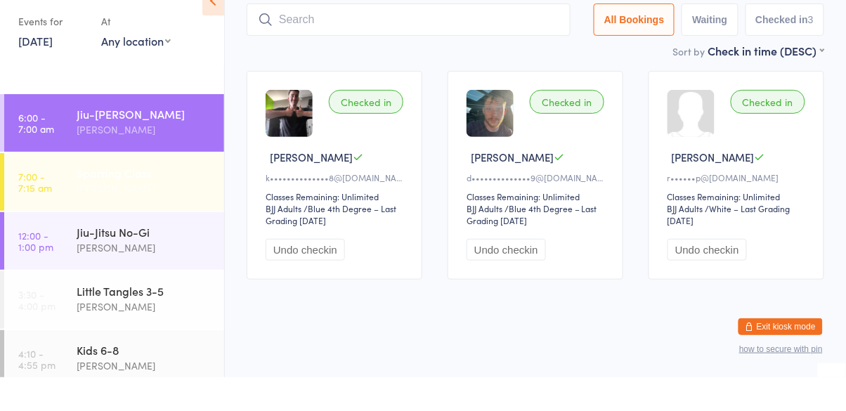
click at [89, 207] on div "Sparring Class" at bounding box center [145, 206] width 136 height 15
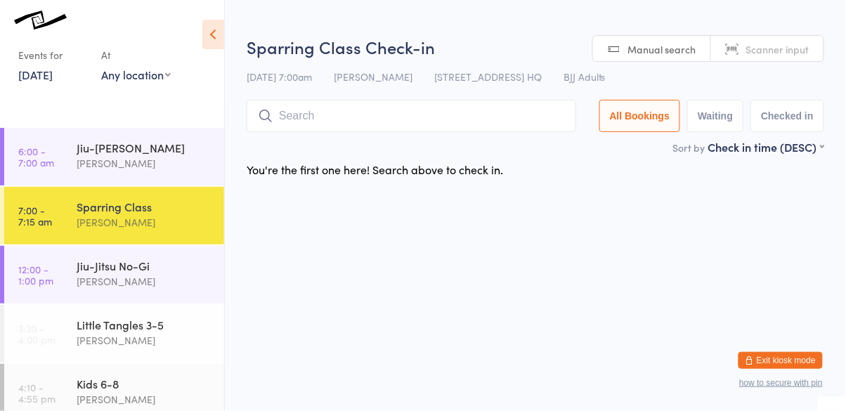
click at [89, 242] on link "7:00 - 7:15 am Sparring Class Cassio Martins" at bounding box center [114, 216] width 220 height 58
click at [86, 270] on div "Jiu-Jitsu No-Gi" at bounding box center [145, 265] width 136 height 15
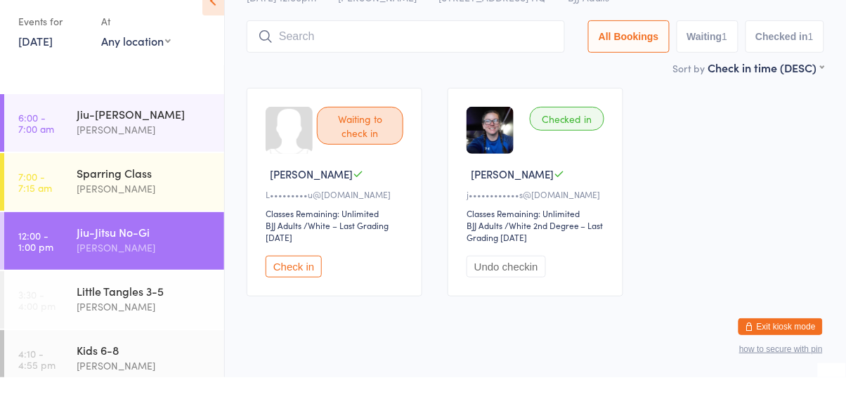
scroll to position [63, 0]
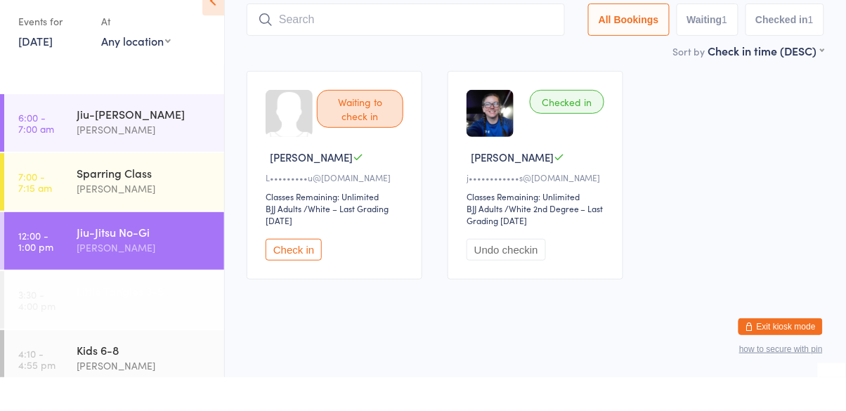
click at [87, 326] on div "Little Tangles 3-5" at bounding box center [145, 324] width 136 height 15
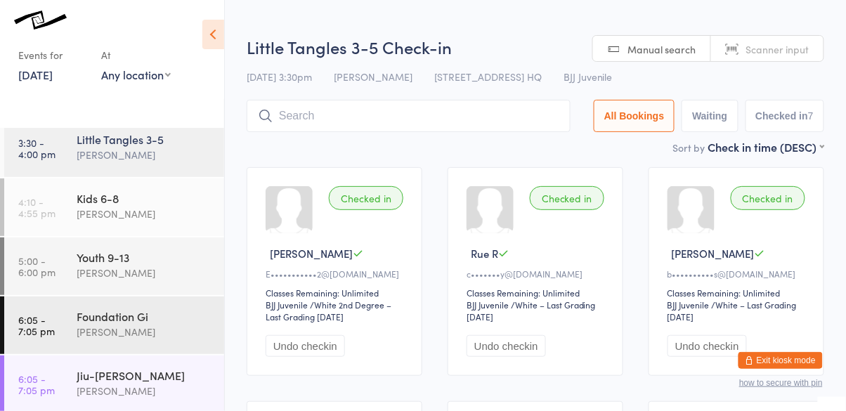
scroll to position [191, 0]
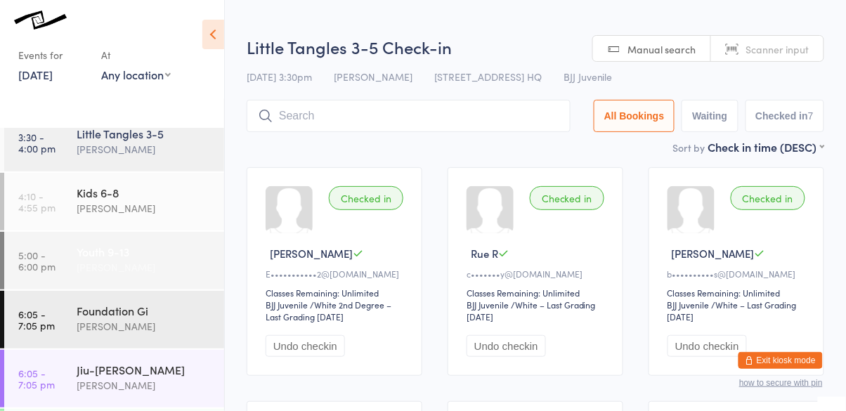
click at [85, 252] on div "Youth 9-13" at bounding box center [145, 251] width 136 height 15
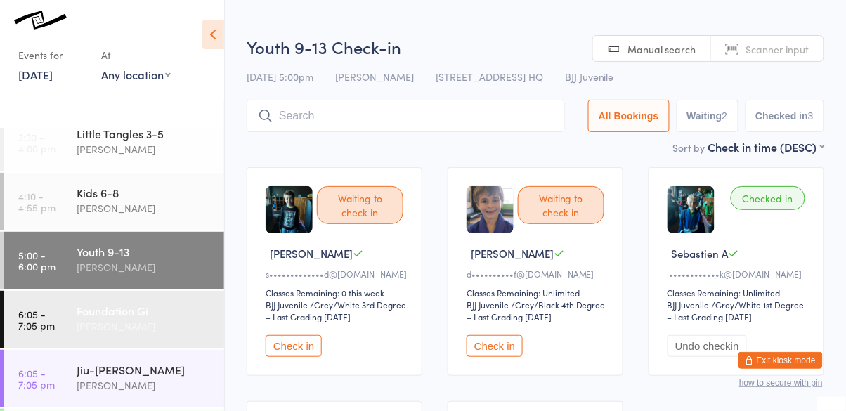
click at [91, 301] on div "Foundation Gi Cassio Martins" at bounding box center [151, 319] width 148 height 56
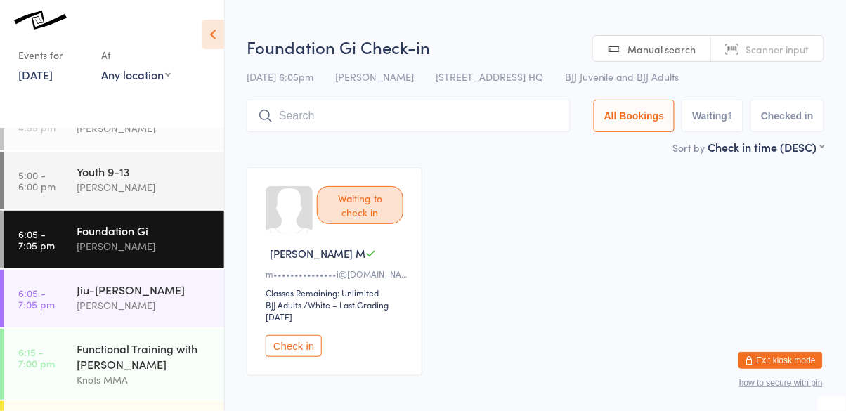
scroll to position [321, 0]
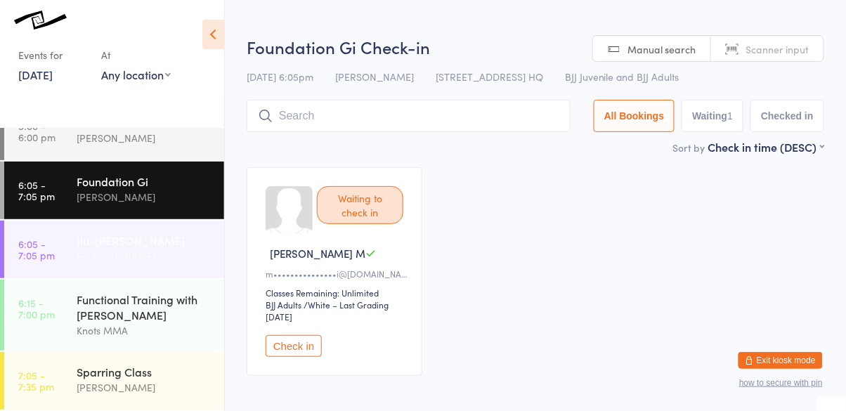
click at [81, 235] on div "Jiu-Jitsu Gi" at bounding box center [145, 240] width 136 height 15
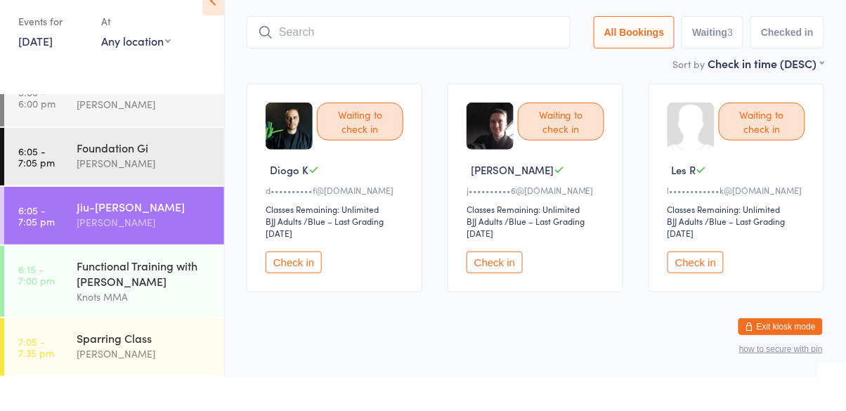
scroll to position [51, 0]
click at [705, 292] on button "Check in" at bounding box center [695, 296] width 56 height 22
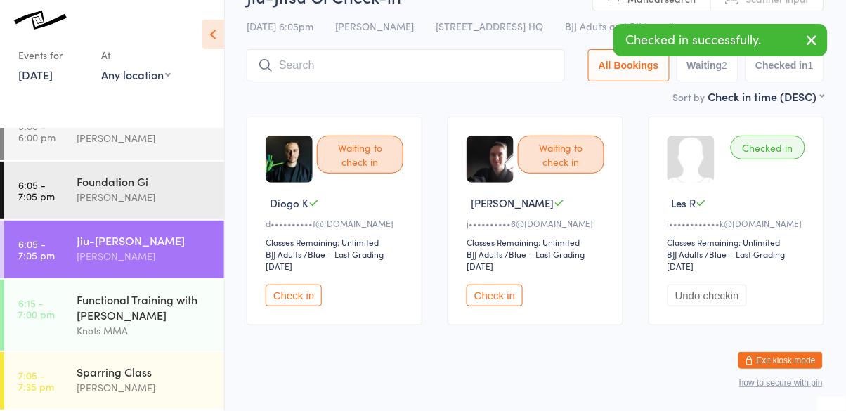
scroll to position [63, 0]
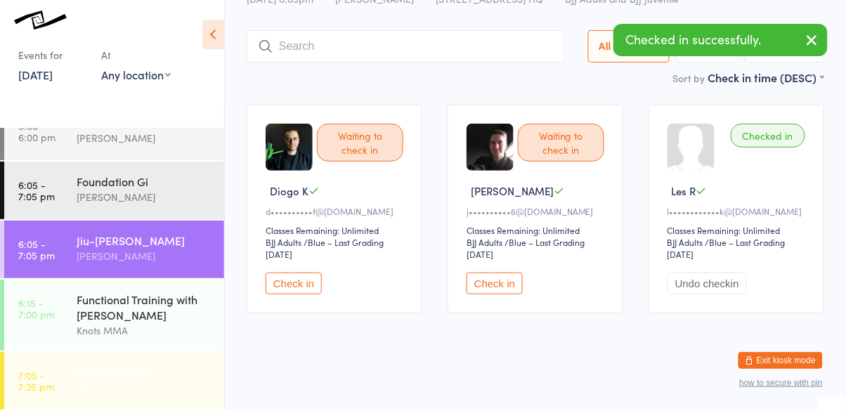
click at [84, 370] on div "Sparring Class" at bounding box center [145, 371] width 136 height 15
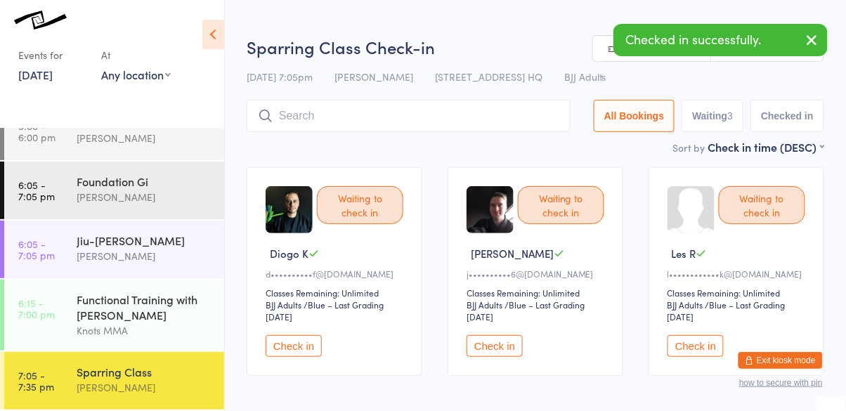
click at [694, 340] on button "Check in" at bounding box center [695, 346] width 56 height 22
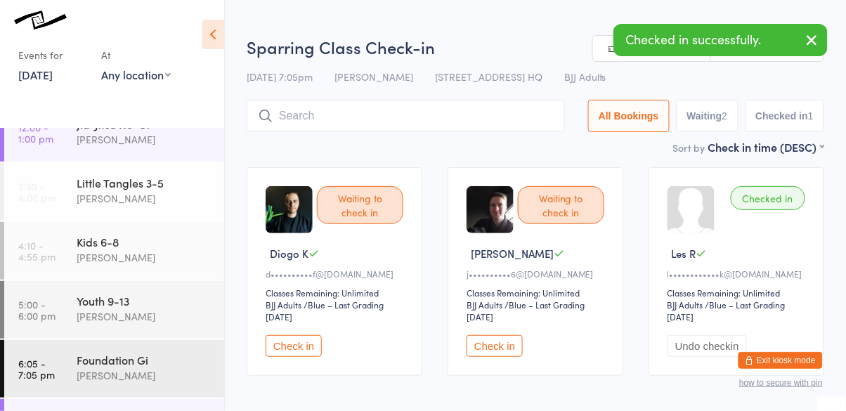
scroll to position [138, 0]
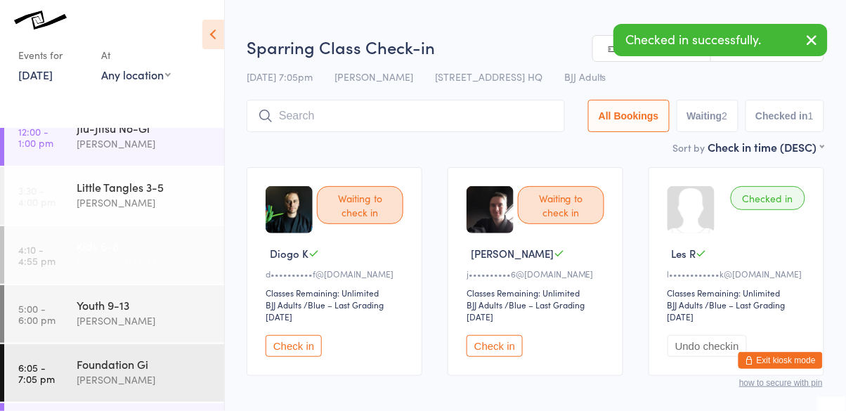
click at [82, 247] on div "Kids 6-8" at bounding box center [145, 245] width 136 height 15
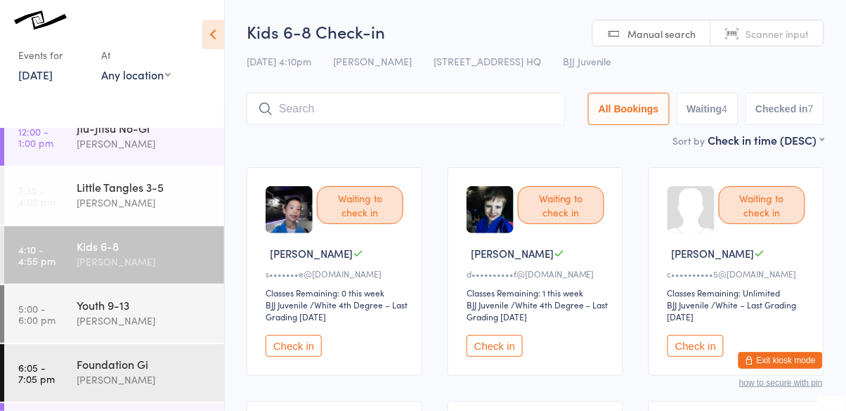
click at [497, 356] on button "Check in" at bounding box center [495, 346] width 56 height 22
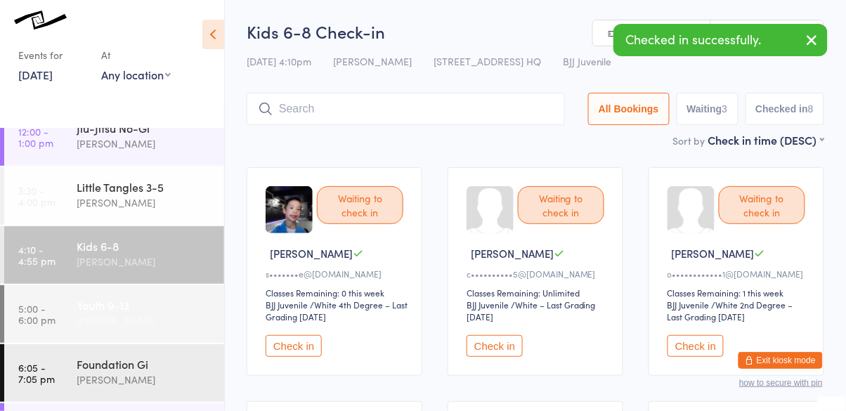
click at [152, 315] on div "Cassio Martins" at bounding box center [145, 321] width 136 height 16
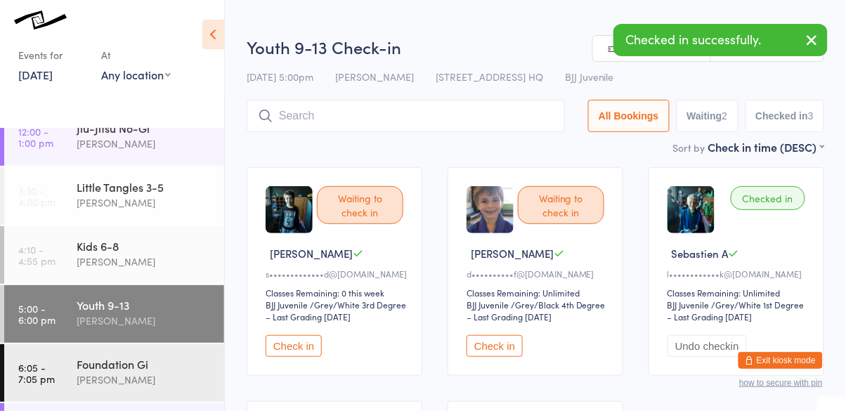
click at [498, 349] on button "Check in" at bounding box center [495, 346] width 56 height 22
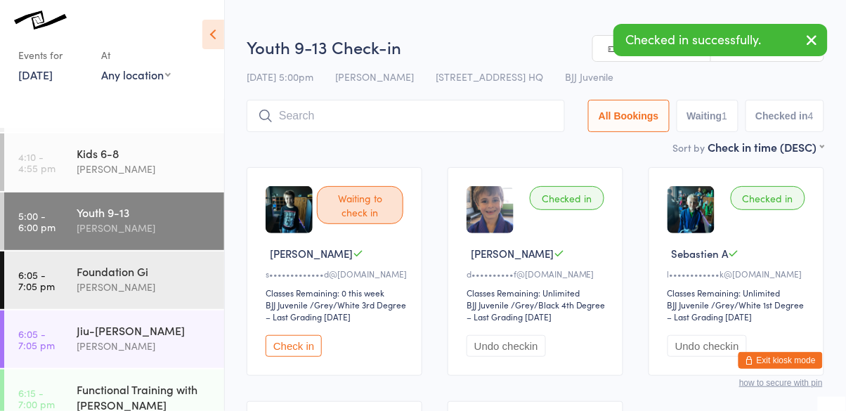
scroll to position [246, 0]
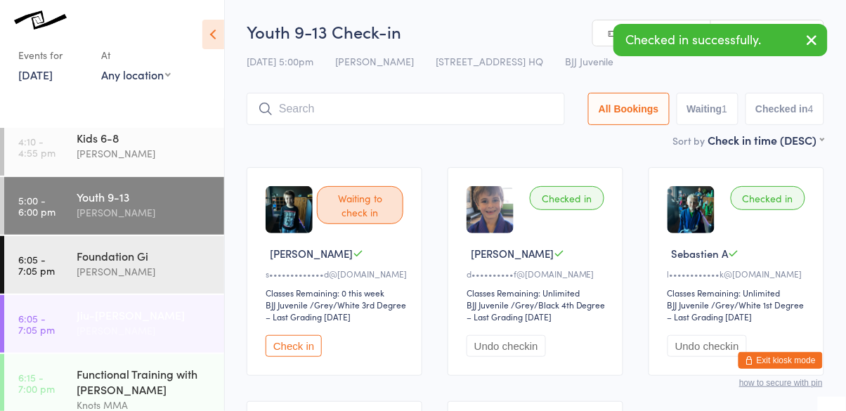
click at [151, 324] on div "Cassio Martins" at bounding box center [145, 330] width 136 height 16
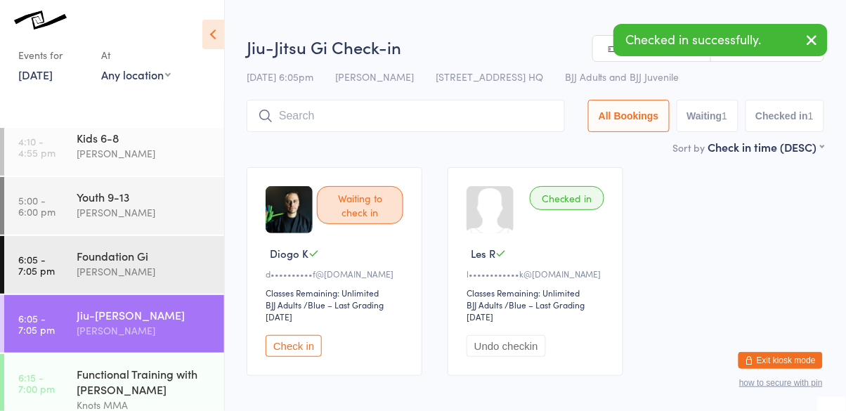
click at [309, 343] on button "Check in" at bounding box center [294, 346] width 56 height 22
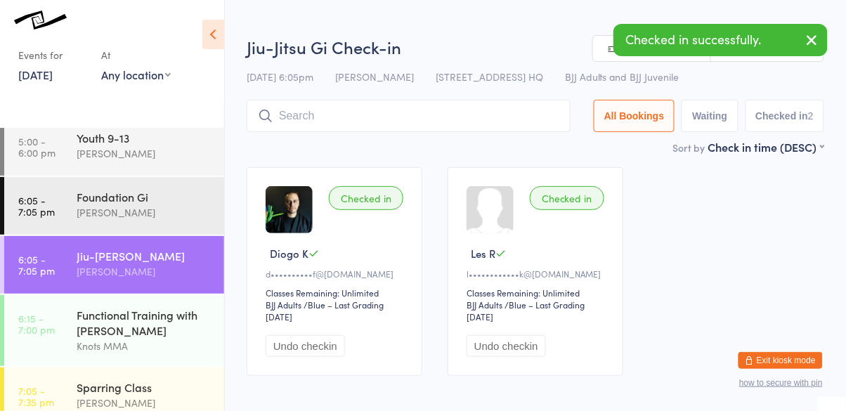
scroll to position [321, 0]
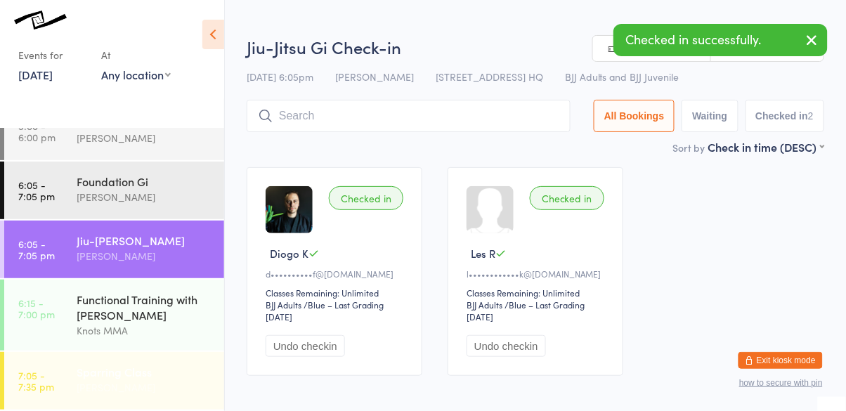
click at [159, 375] on div "Sparring Class" at bounding box center [145, 371] width 136 height 15
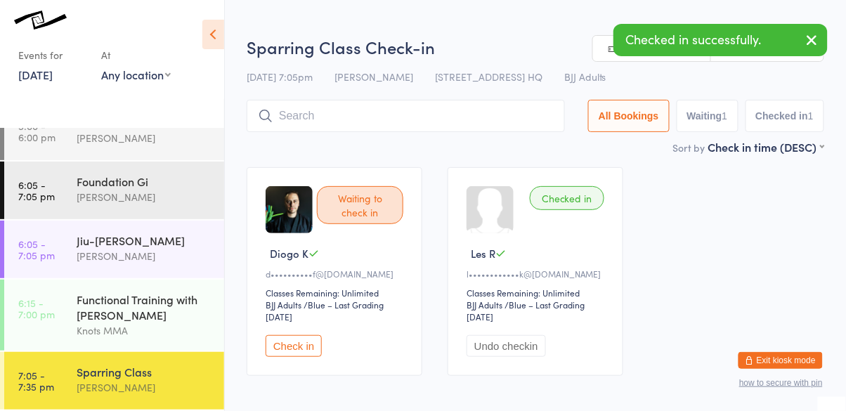
click at [307, 343] on button "Check in" at bounding box center [294, 346] width 56 height 22
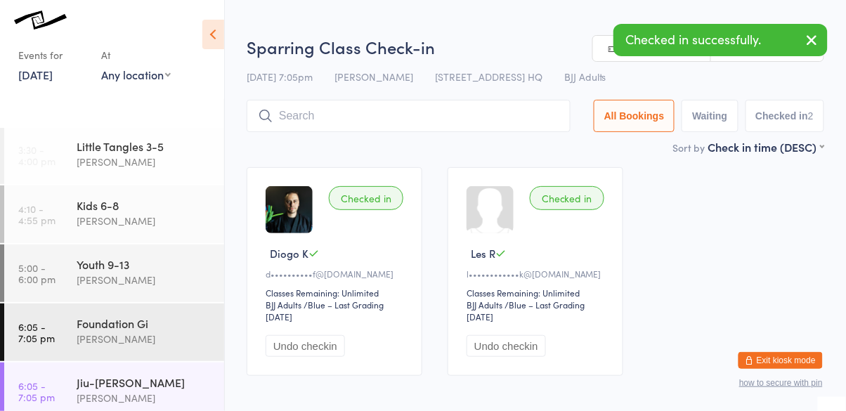
scroll to position [178, 0]
click at [146, 270] on div "Youth 9-13" at bounding box center [145, 264] width 136 height 15
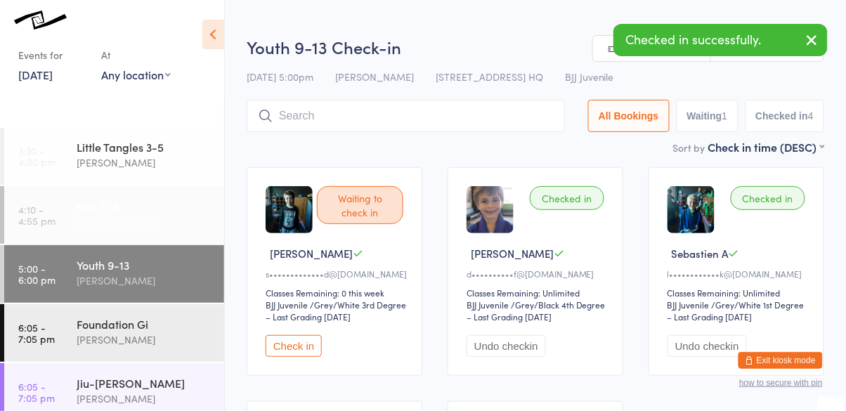
click at [128, 209] on div "Kids 6-8" at bounding box center [145, 205] width 136 height 15
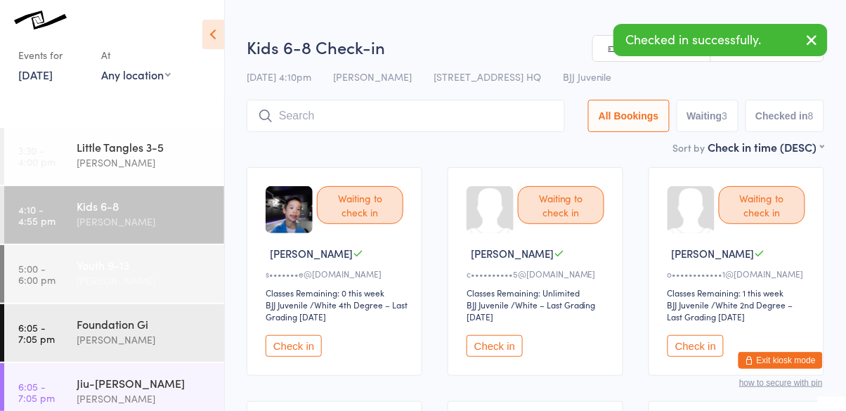
click at [151, 294] on div "Youth 9-13 Cassio Martins" at bounding box center [151, 273] width 148 height 56
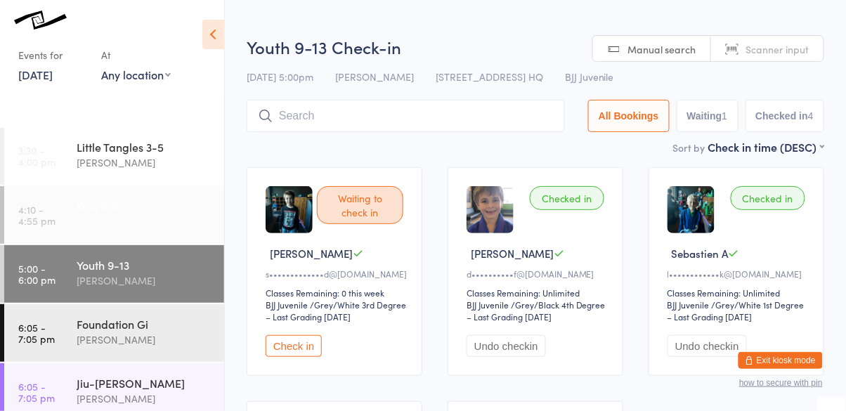
click at [120, 222] on div "Cassio Martins" at bounding box center [145, 222] width 136 height 16
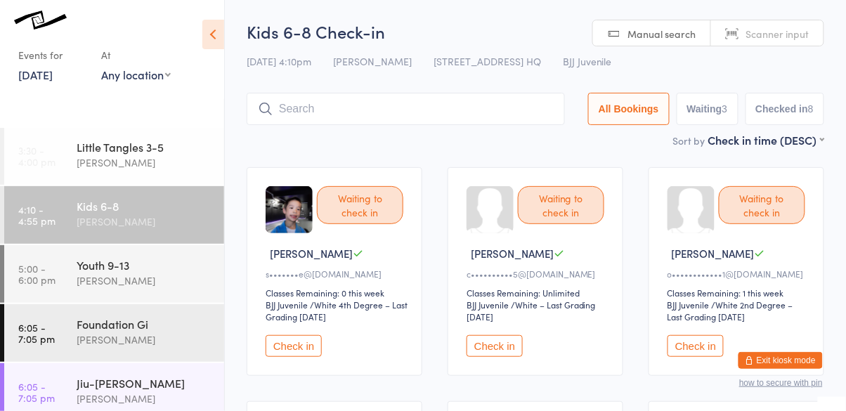
click at [296, 350] on button "Check in" at bounding box center [294, 346] width 56 height 22
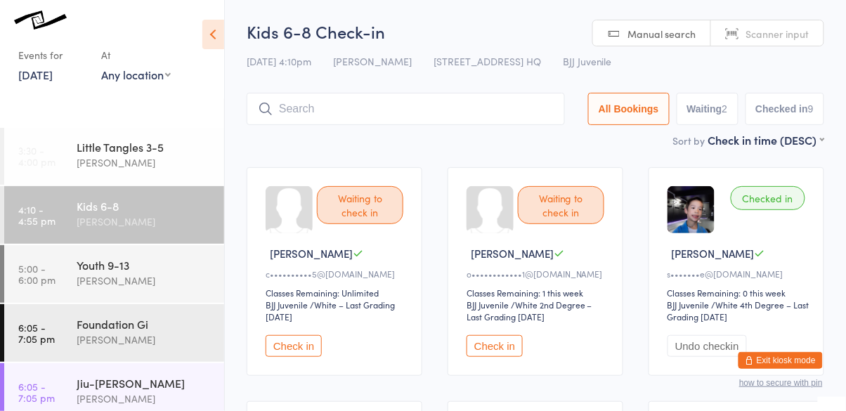
click at [423, 106] on input "search" at bounding box center [406, 109] width 318 height 32
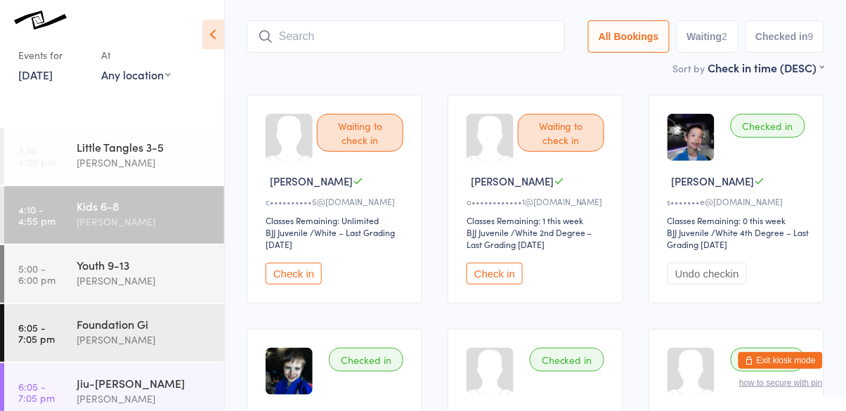
scroll to position [93, 0]
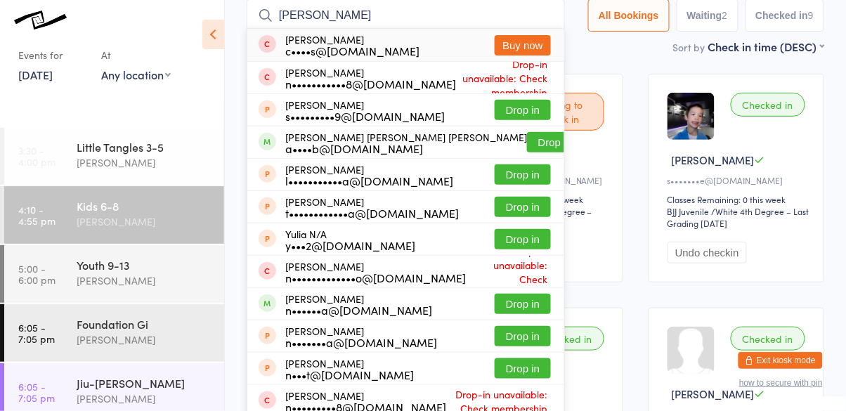
type input "natalia"
click at [528, 145] on button "Drop in" at bounding box center [555, 142] width 56 height 20
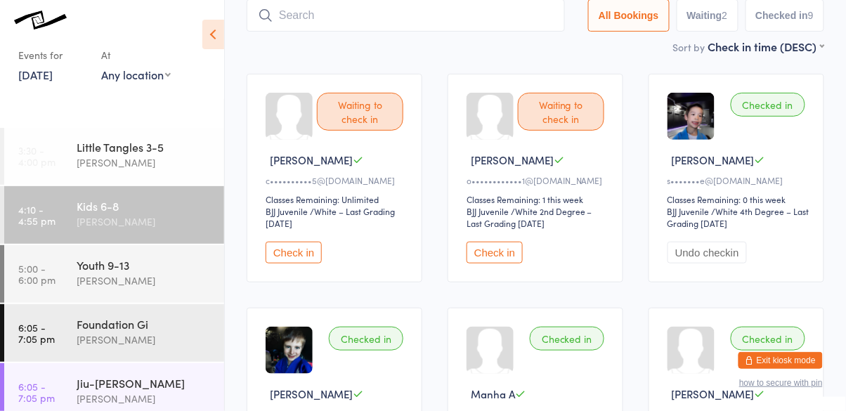
scroll to position [93, 0]
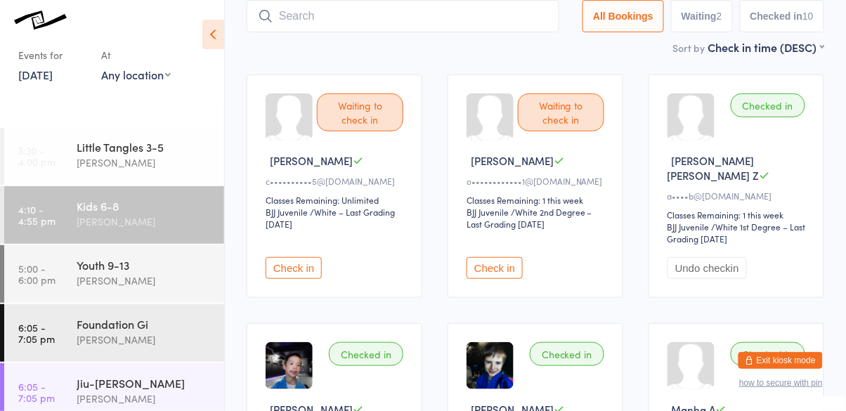
click at [306, 261] on button "Check in" at bounding box center [294, 268] width 56 height 22
